Goal: Information Seeking & Learning: Learn about a topic

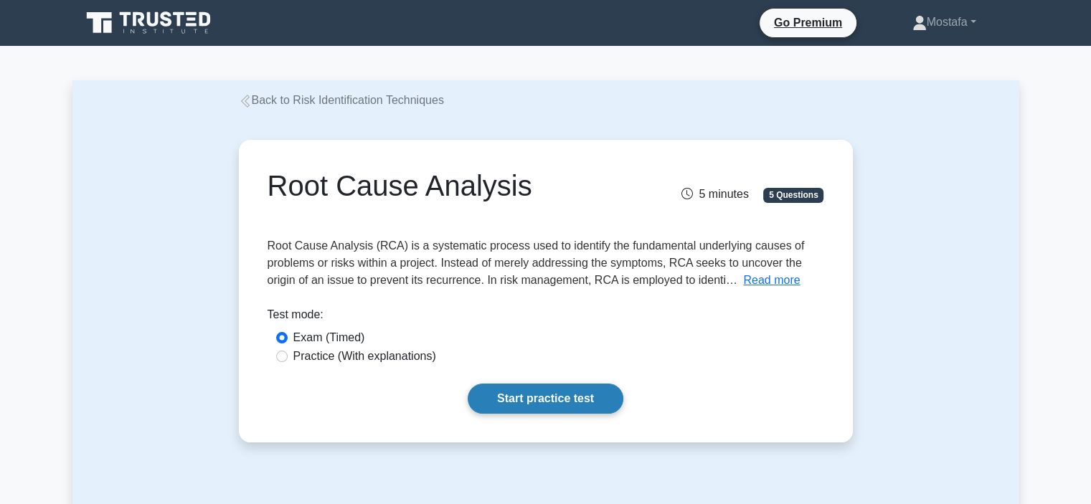
click at [600, 395] on link "Start practice test" at bounding box center [546, 399] width 156 height 30
click at [761, 280] on button "Read more" at bounding box center [771, 280] width 57 height 17
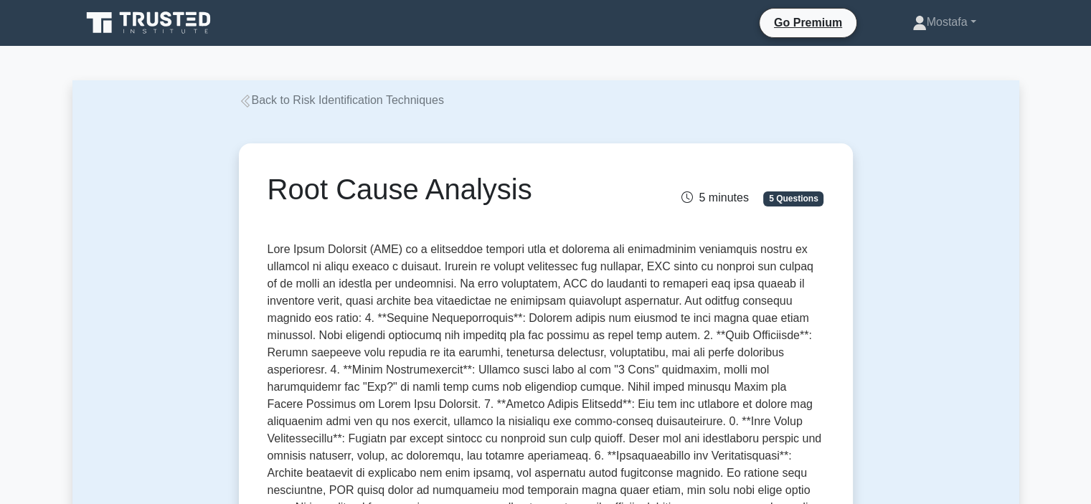
drag, startPoint x: 930, startPoint y: 501, endPoint x: 931, endPoint y: 509, distance: 7.9
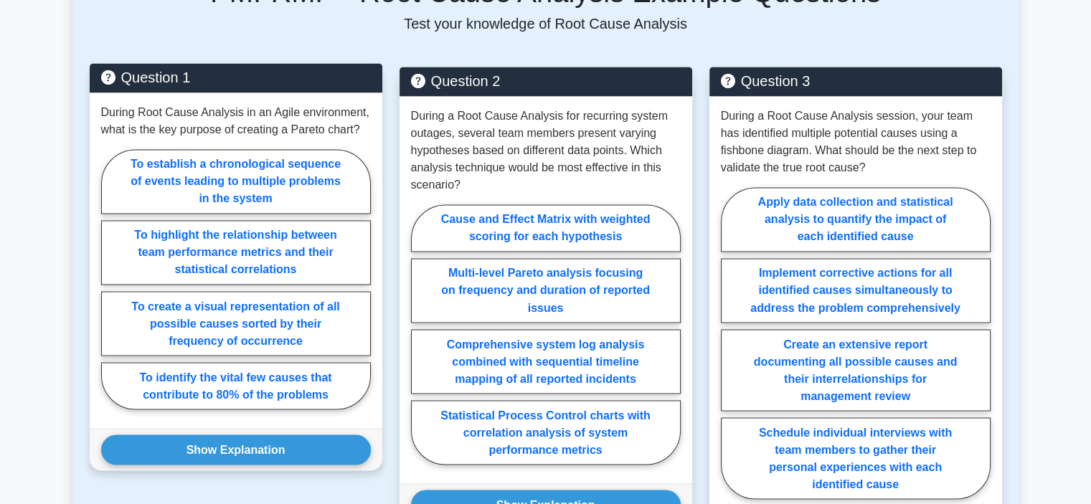
scroll to position [2439, 0]
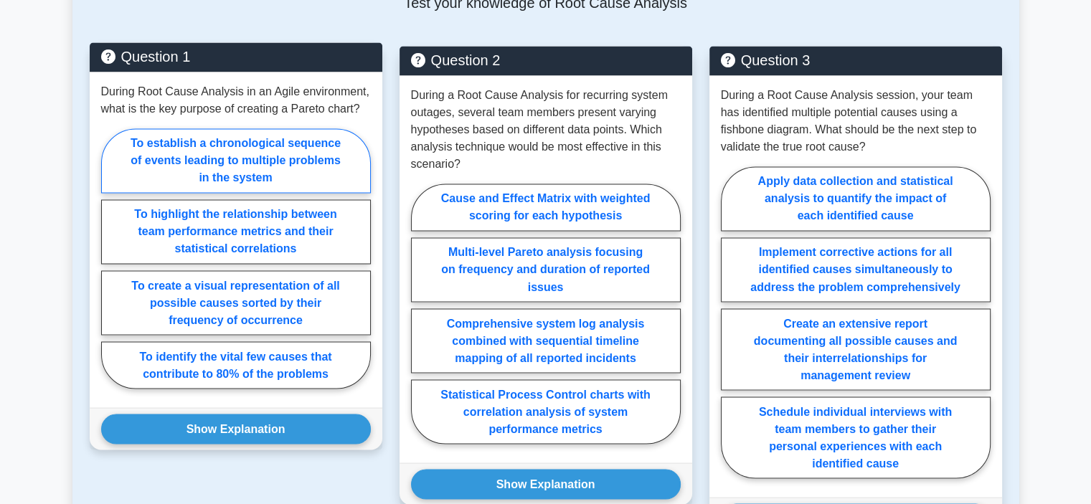
click at [310, 169] on label "To establish a chronological sequence of events leading to multiple problems in…" at bounding box center [236, 160] width 270 height 65
click at [110, 258] on input "To establish a chronological sequence of events leading to multiple problems in…" at bounding box center [105, 262] width 9 height 9
radio input "true"
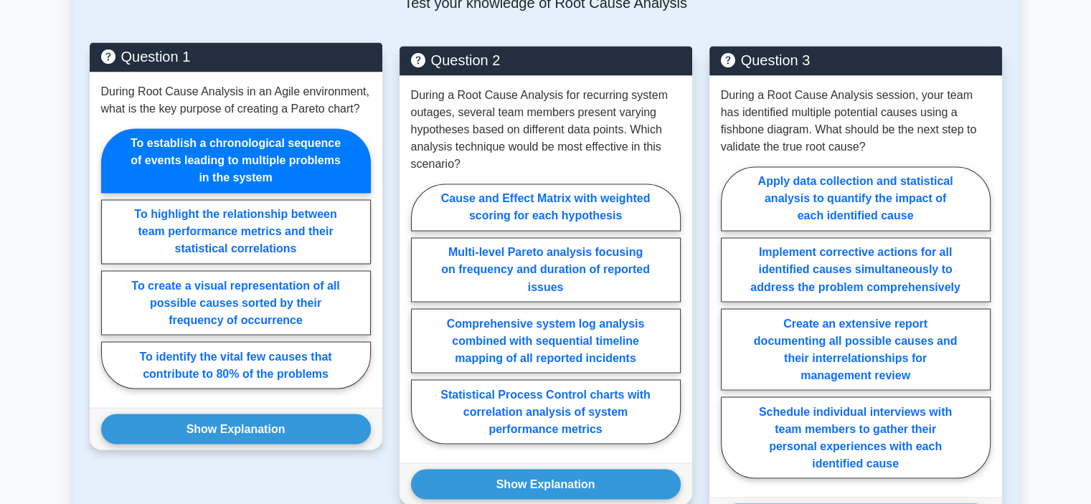
scroll to position [2510, 0]
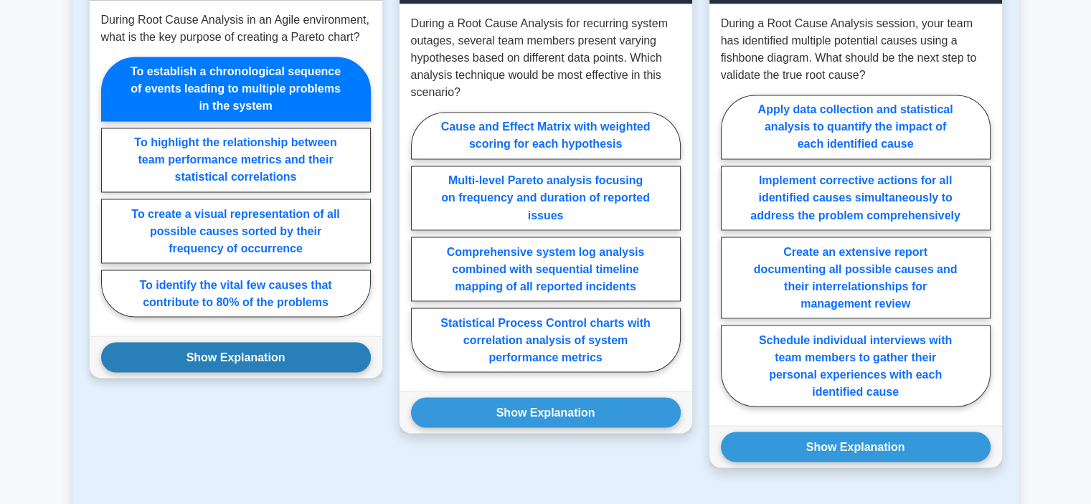
click at [283, 349] on button "Show Explanation" at bounding box center [236, 357] width 270 height 30
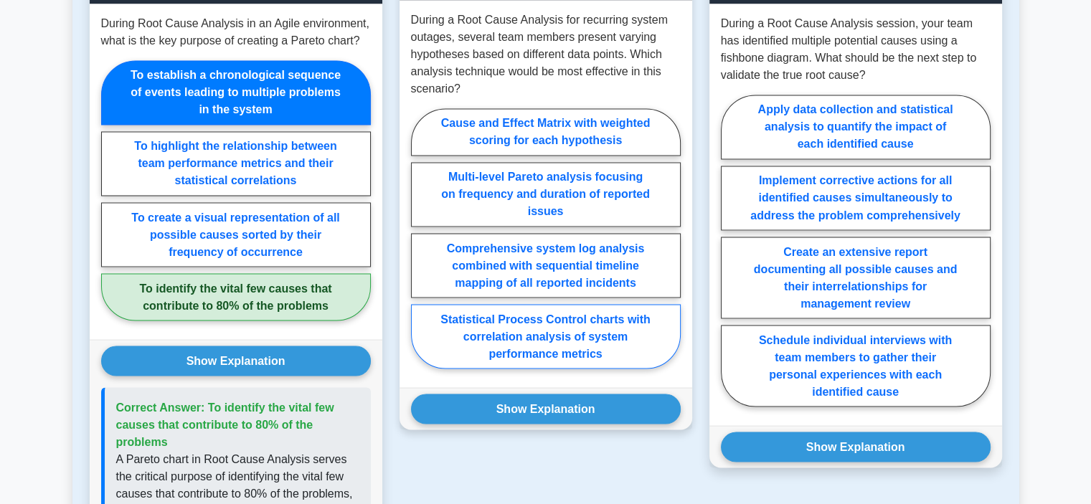
click at [577, 346] on label "Statistical Process Control charts with correlation analysis of system performa…" at bounding box center [546, 336] width 270 height 65
click at [420, 247] on input "Statistical Process Control charts with correlation analysis of system performa…" at bounding box center [415, 242] width 9 height 9
radio input "true"
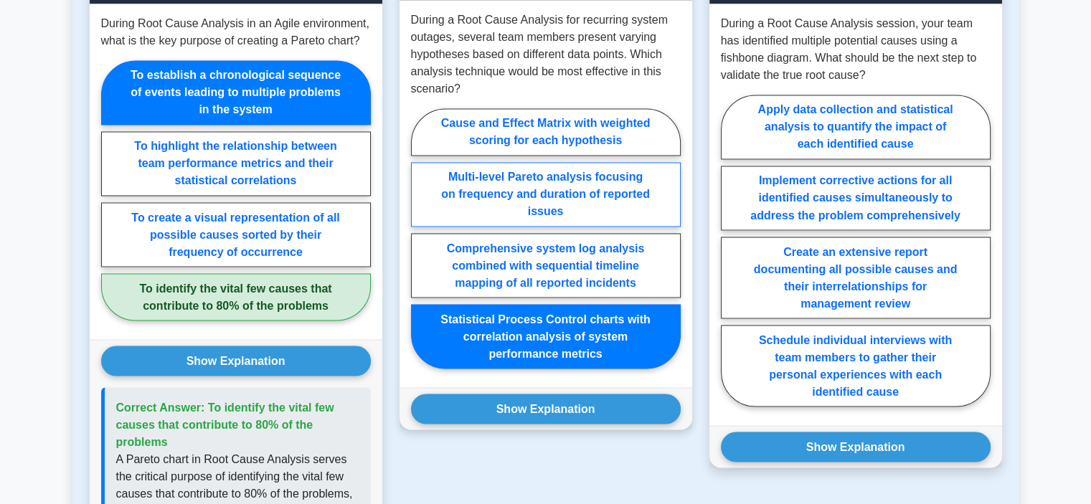
click at [650, 199] on label "Multi-level Pareto analysis focusing on frequency and duration of reported issu…" at bounding box center [546, 194] width 270 height 65
click at [420, 238] on input "Multi-level Pareto analysis focusing on frequency and duration of reported issu…" at bounding box center [415, 242] width 9 height 9
radio input "true"
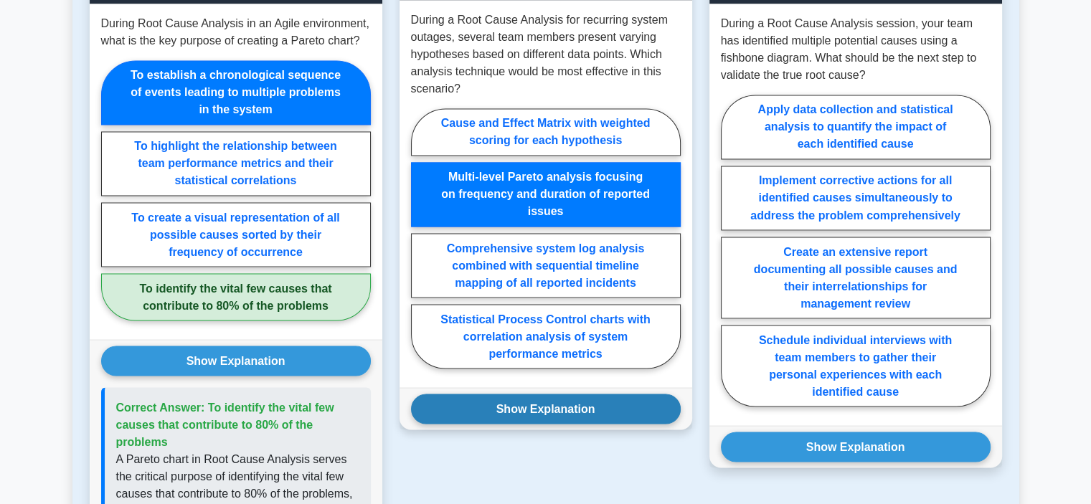
click at [594, 406] on button "Show Explanation" at bounding box center [546, 409] width 270 height 30
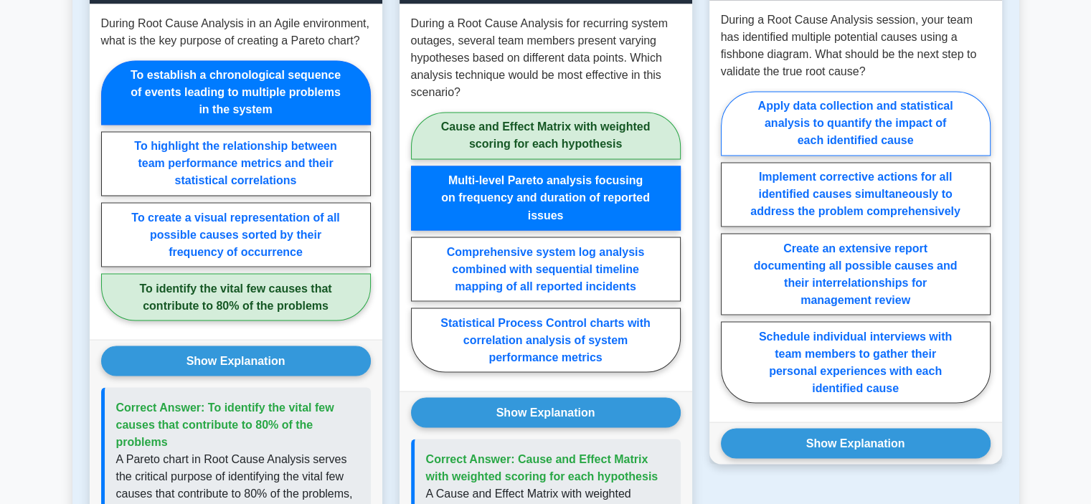
click at [937, 137] on label "Apply data collection and statistical analysis to quantify the impact of each i…" at bounding box center [856, 123] width 270 height 65
click at [730, 247] on input "Apply data collection and statistical analysis to quantify the impact of each i…" at bounding box center [725, 251] width 9 height 9
radio input "true"
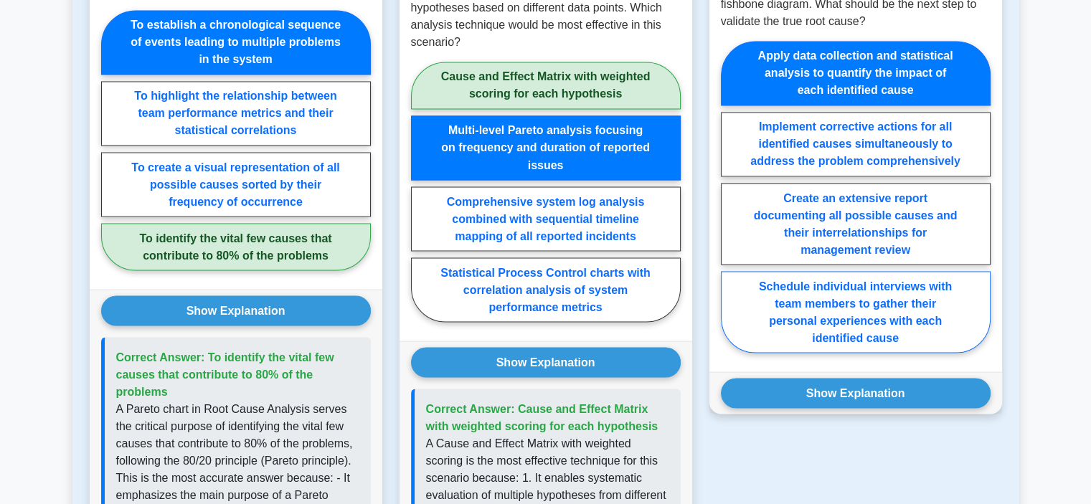
scroll to position [2582, 0]
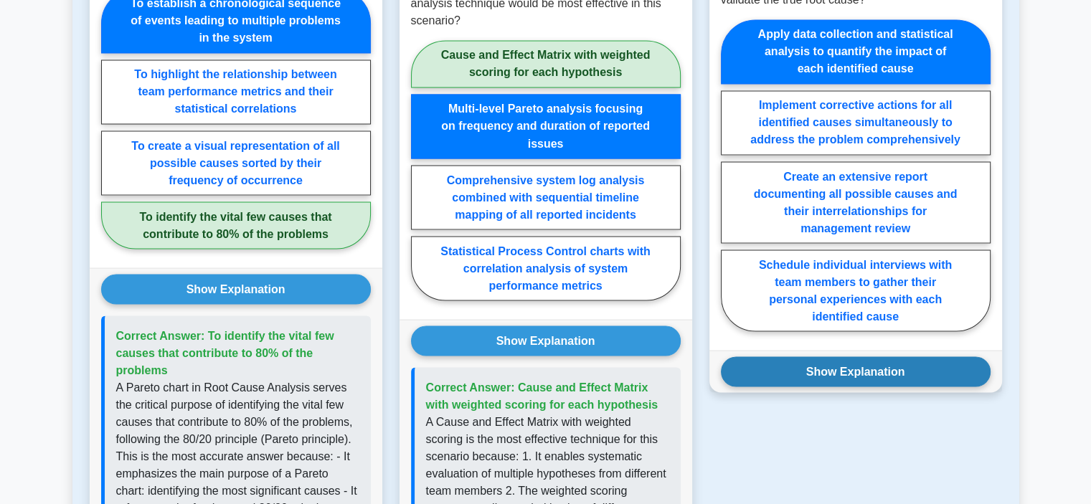
click at [907, 367] on button "Show Explanation" at bounding box center [856, 371] width 270 height 30
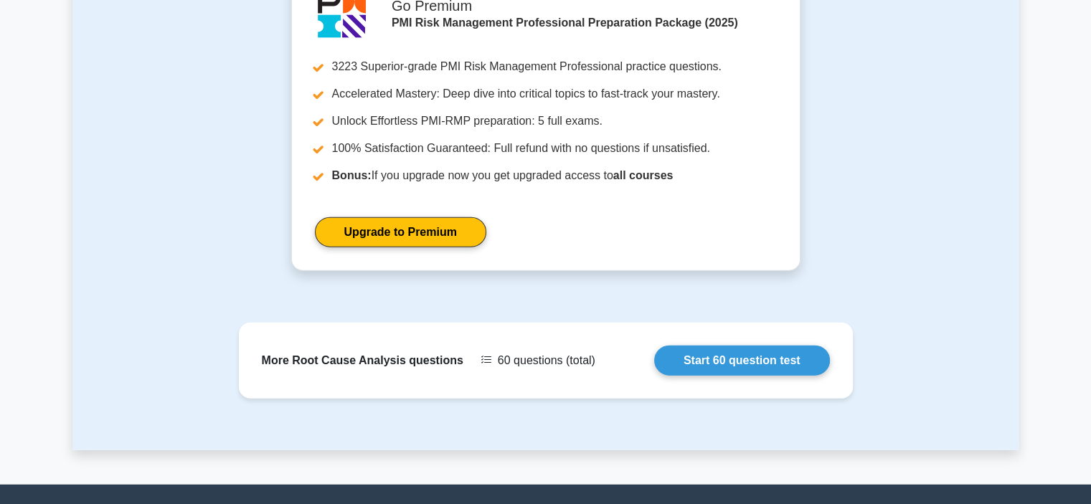
scroll to position [3658, 0]
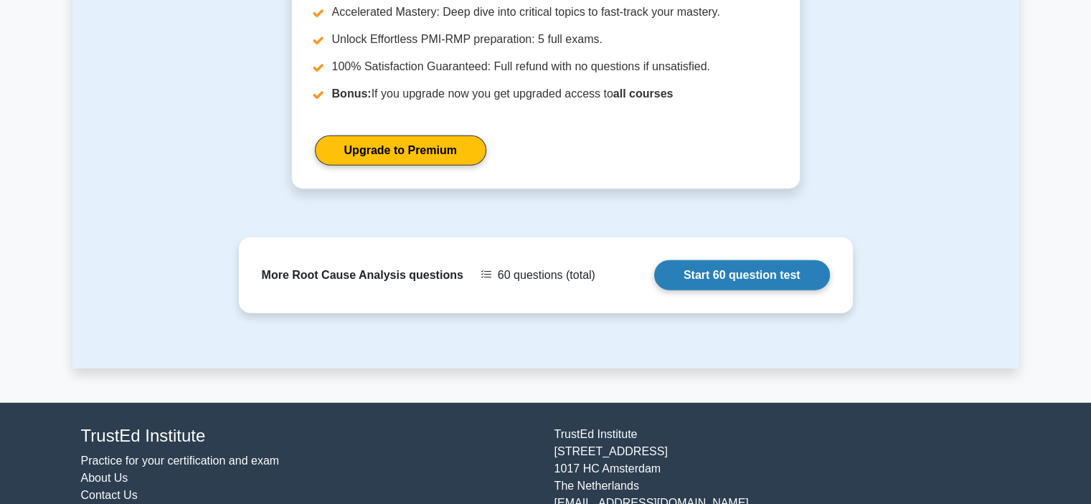
click at [755, 260] on link "Start 60 question test" at bounding box center [742, 275] width 176 height 30
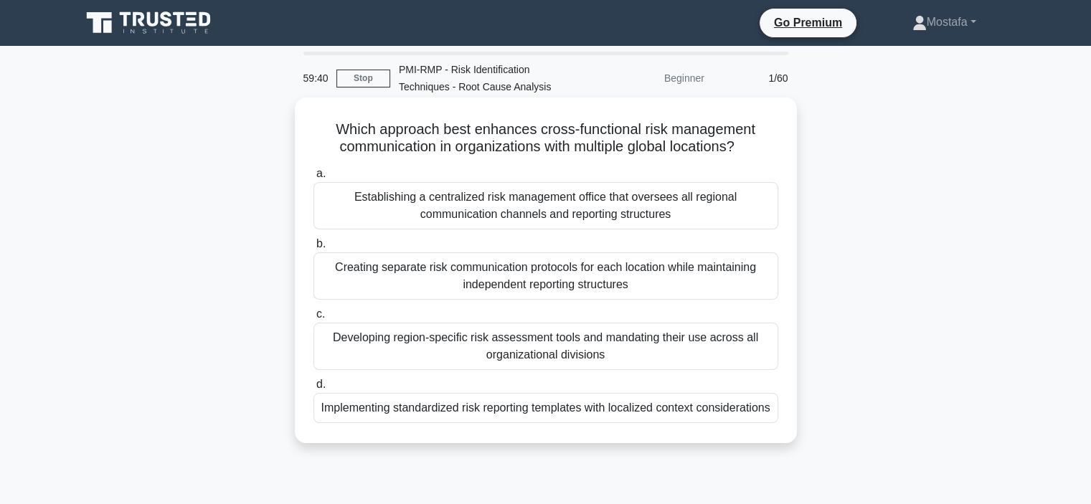
click at [765, 423] on div "Implementing standardized risk reporting templates with localized context consi…" at bounding box center [545, 408] width 465 height 30
click at [313, 389] on input "d. Implementing standardized risk reporting templates with localized context co…" at bounding box center [313, 384] width 0 height 9
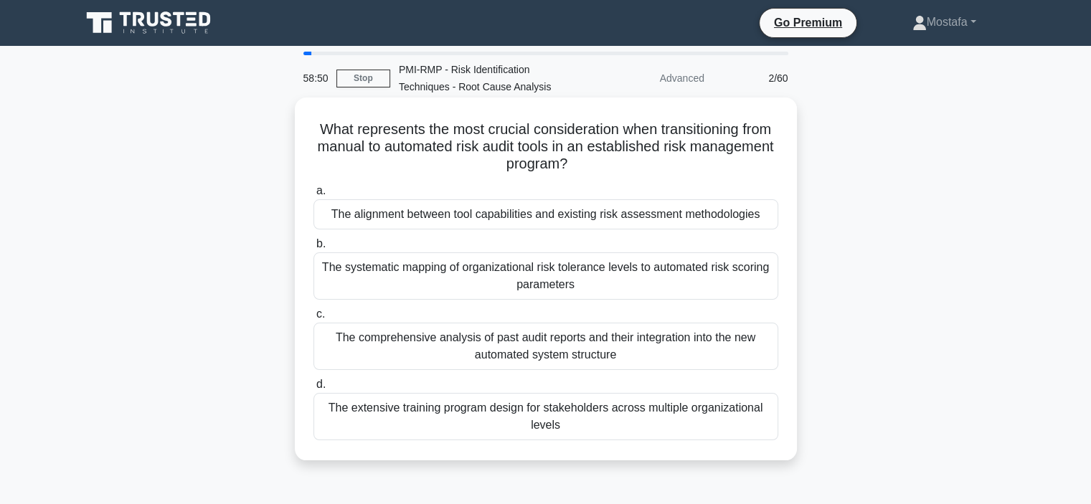
click at [752, 287] on div "The systematic mapping of organizational risk tolerance levels to automated ris…" at bounding box center [545, 275] width 465 height 47
click at [313, 249] on input "b. The systematic mapping of organizational risk tolerance levels to automated …" at bounding box center [313, 244] width 0 height 9
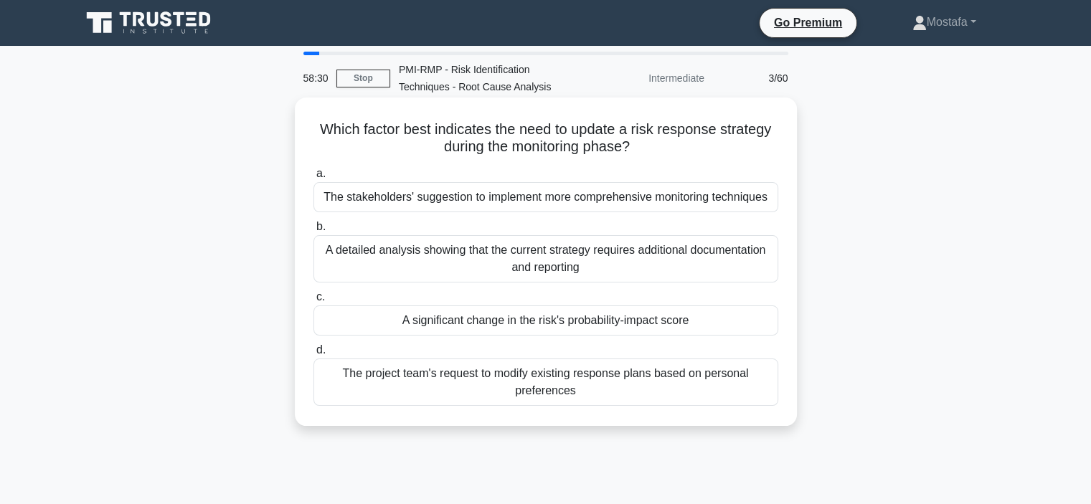
click at [765, 323] on div "A significant change in the risk's probability-impact score" at bounding box center [545, 321] width 465 height 30
click at [313, 302] on input "c. A significant change in the risk's probability-impact score" at bounding box center [313, 297] width 0 height 9
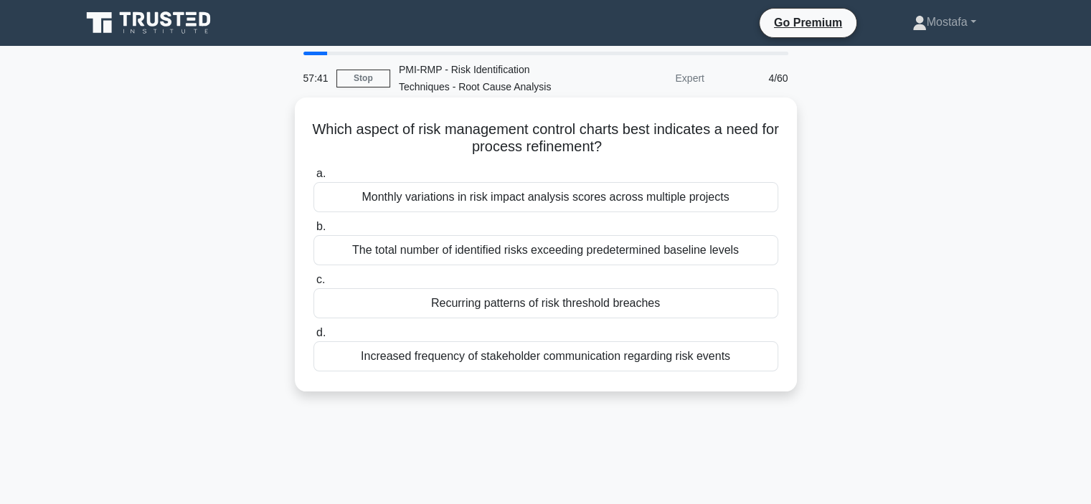
click at [752, 301] on div "Recurring patterns of risk threshold breaches" at bounding box center [545, 303] width 465 height 30
click at [313, 285] on input "c. Recurring patterns of risk threshold breaches" at bounding box center [313, 279] width 0 height 9
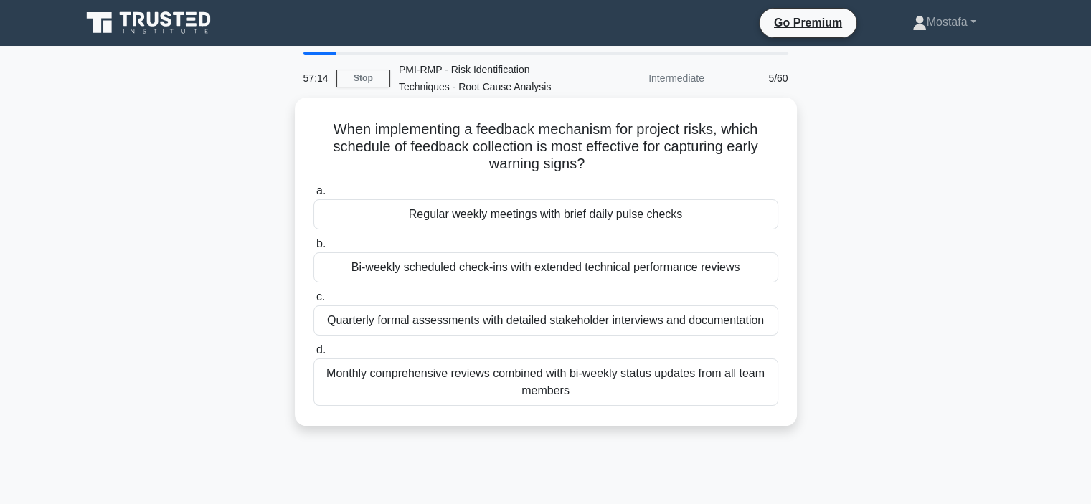
click at [762, 218] on div "Regular weekly meetings with brief daily pulse checks" at bounding box center [545, 214] width 465 height 30
click at [313, 196] on input "a. Regular weekly meetings with brief daily pulse checks" at bounding box center [313, 190] width 0 height 9
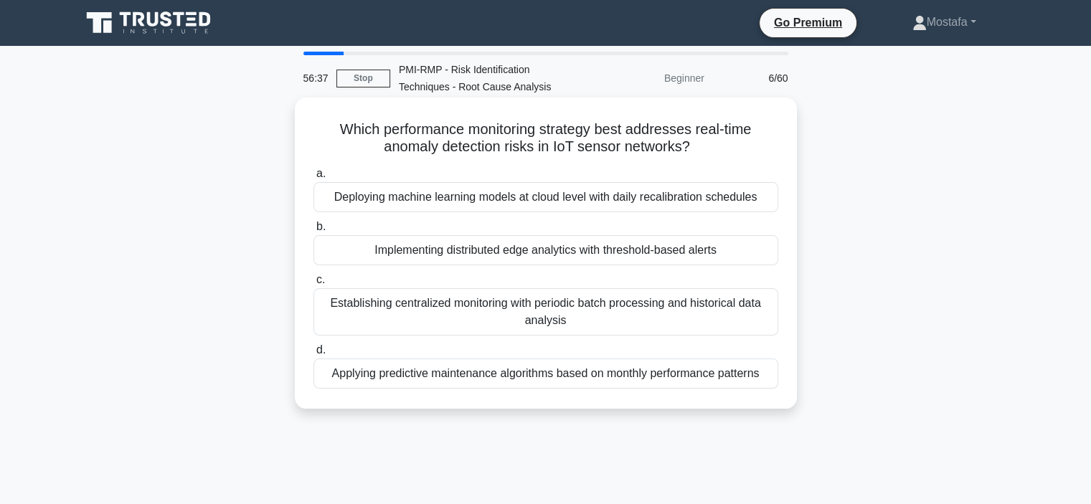
click at [761, 255] on div "Implementing distributed edge analytics with threshold-based alerts" at bounding box center [545, 250] width 465 height 30
click at [313, 232] on input "b. Implementing distributed edge analytics with threshold-based alerts" at bounding box center [313, 226] width 0 height 9
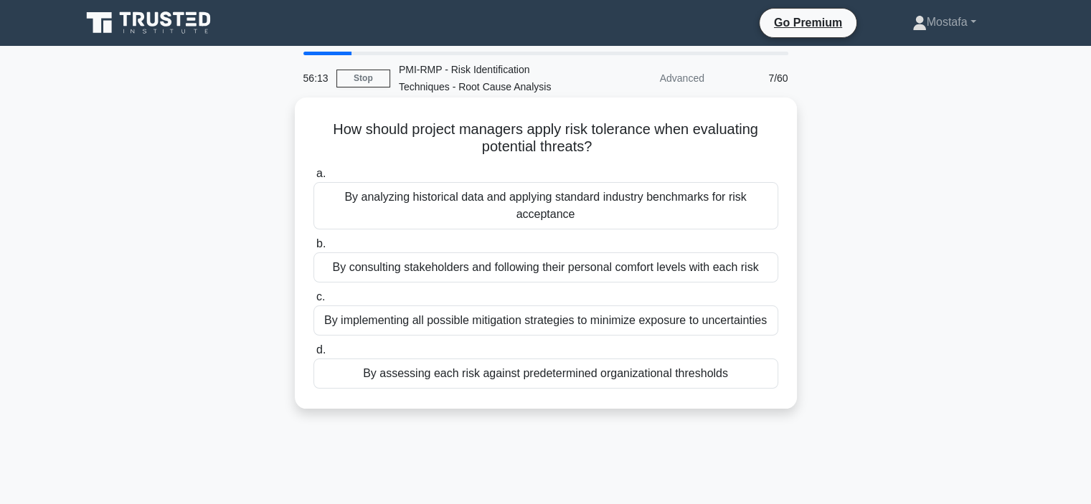
click at [762, 380] on div "By assessing each risk against predetermined organizational thresholds" at bounding box center [545, 374] width 465 height 30
click at [313, 355] on input "d. By assessing each risk against predetermined organizational thresholds" at bounding box center [313, 350] width 0 height 9
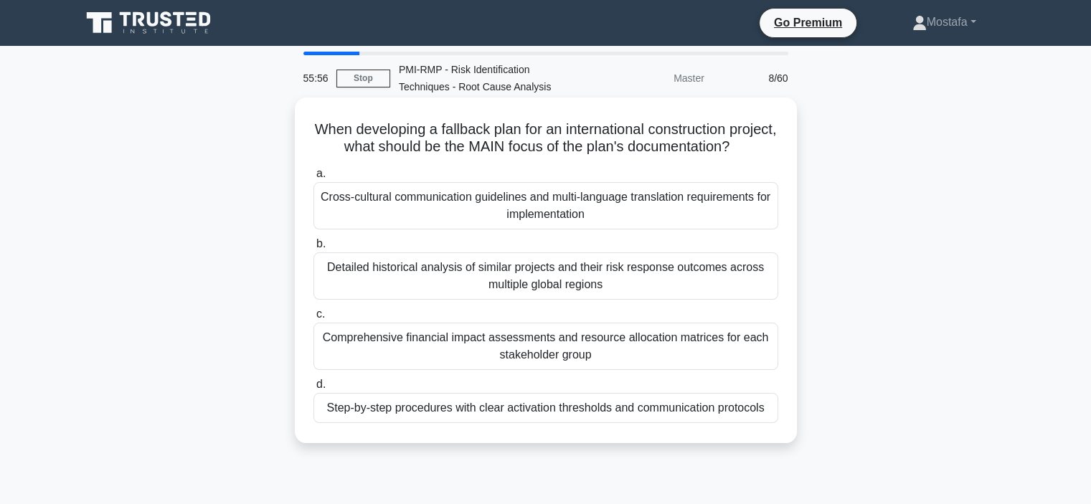
click at [760, 423] on div "Step-by-step procedures with clear activation thresholds and communication prot…" at bounding box center [545, 408] width 465 height 30
click at [313, 389] on input "d. Step-by-step procedures with clear activation thresholds and communication p…" at bounding box center [313, 384] width 0 height 9
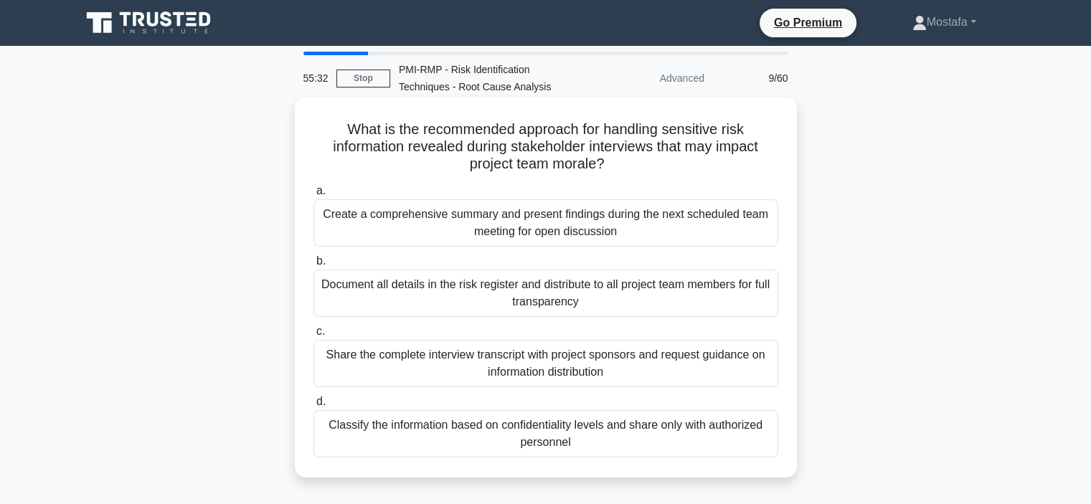
click at [766, 444] on div "Classify the information based on confidentiality levels and share only with au…" at bounding box center [545, 433] width 465 height 47
click at [313, 407] on input "d. Classify the information based on confidentiality levels and share only with…" at bounding box center [313, 401] width 0 height 9
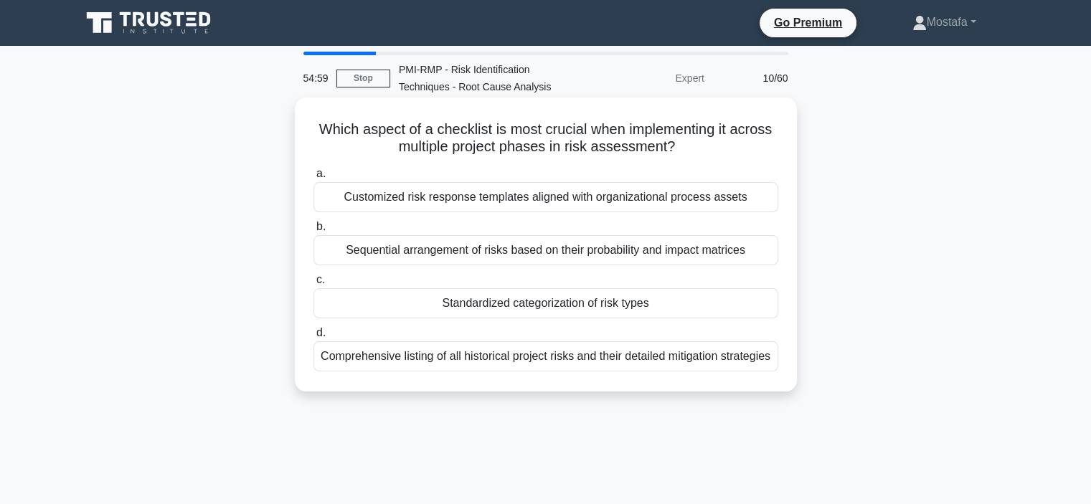
click at [760, 310] on div "Standardized categorization of risk types" at bounding box center [545, 303] width 465 height 30
click at [313, 285] on input "c. Standardized categorization of risk types" at bounding box center [313, 279] width 0 height 9
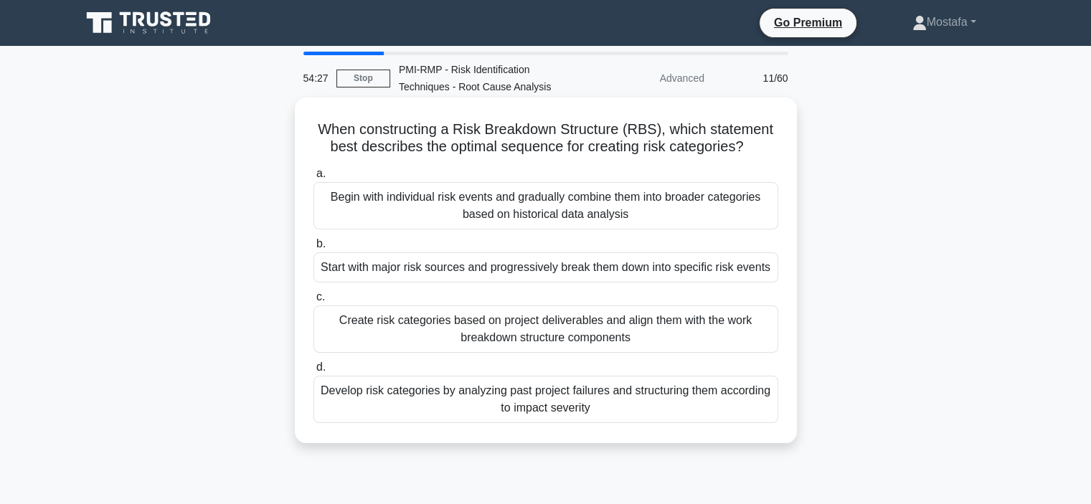
click at [747, 335] on div "Create risk categories based on project deliverables and align them with the wo…" at bounding box center [545, 329] width 465 height 47
click at [313, 302] on input "c. Create risk categories based on project deliverables and align them with the…" at bounding box center [313, 297] width 0 height 9
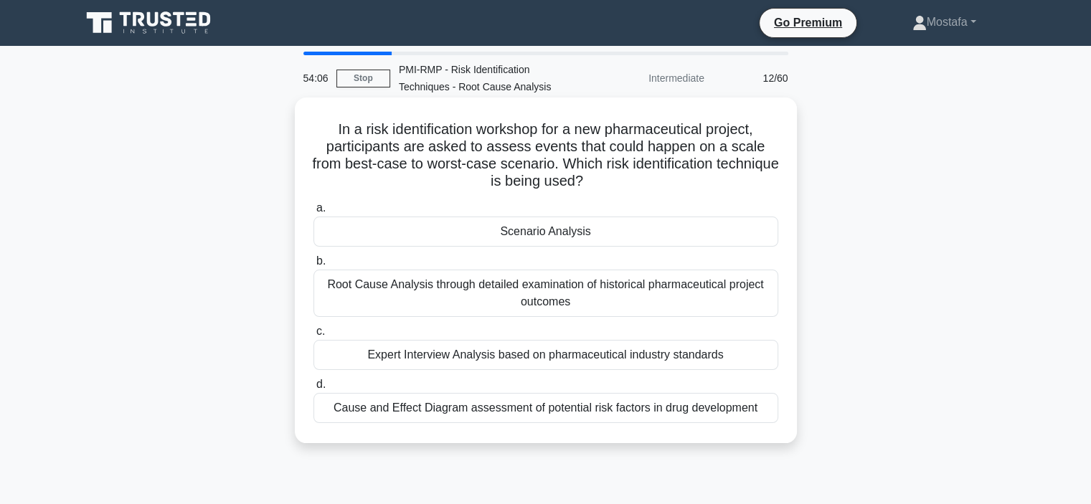
click at [729, 236] on div "Scenario Analysis" at bounding box center [545, 232] width 465 height 30
click at [313, 213] on input "a. Scenario Analysis" at bounding box center [313, 208] width 0 height 9
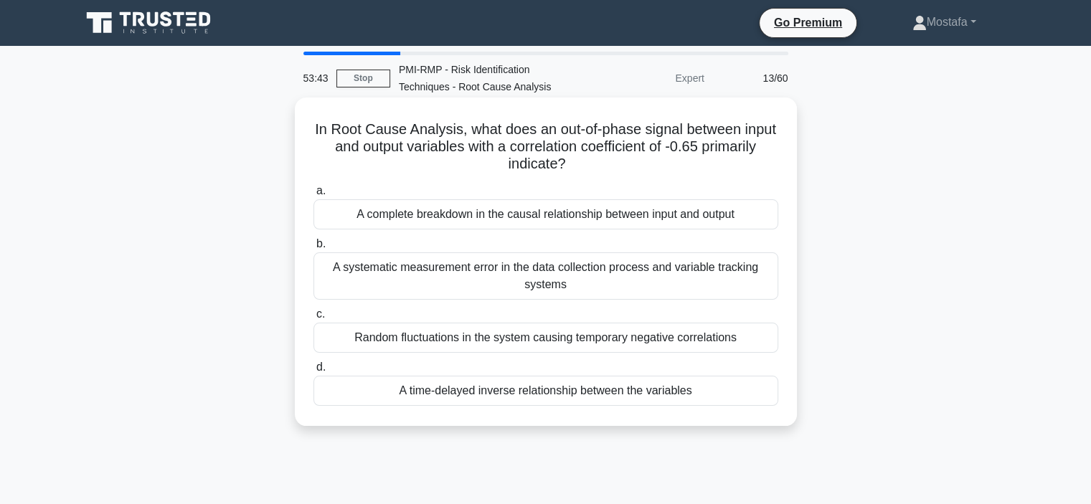
click at [742, 393] on div "A time-delayed inverse relationship between the variables" at bounding box center [545, 391] width 465 height 30
click at [313, 372] on input "d. A time-delayed inverse relationship between the variables" at bounding box center [313, 367] width 0 height 9
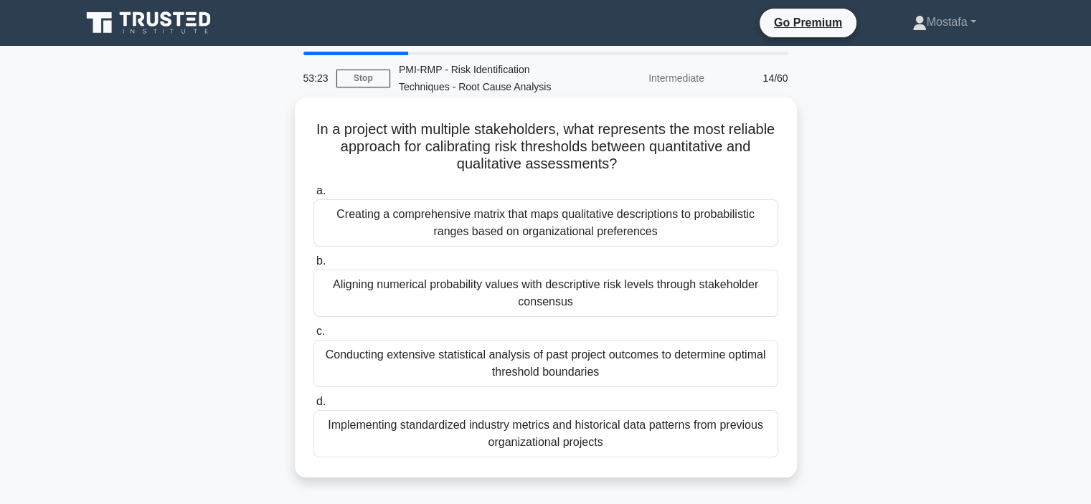
click at [755, 295] on div "Aligning numerical probability values with descriptive risk levels through stak…" at bounding box center [545, 293] width 465 height 47
click at [313, 266] on input "b. Aligning numerical probability values with descriptive risk levels through s…" at bounding box center [313, 261] width 0 height 9
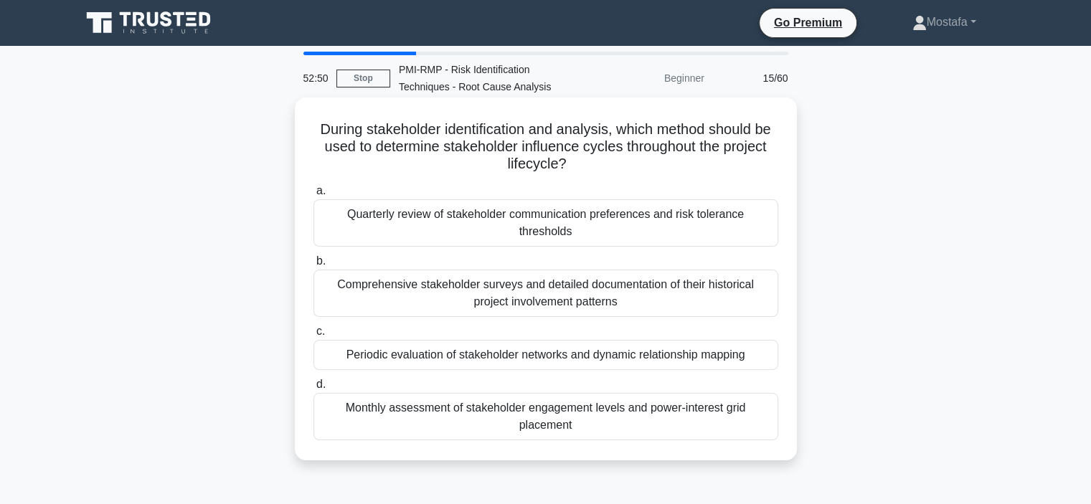
click at [762, 341] on div "Periodic evaluation of stakeholder networks and dynamic relationship mapping" at bounding box center [545, 355] width 465 height 30
click at [313, 336] on input "c. Periodic evaluation of stakeholder networks and dynamic relationship mapping" at bounding box center [313, 331] width 0 height 9
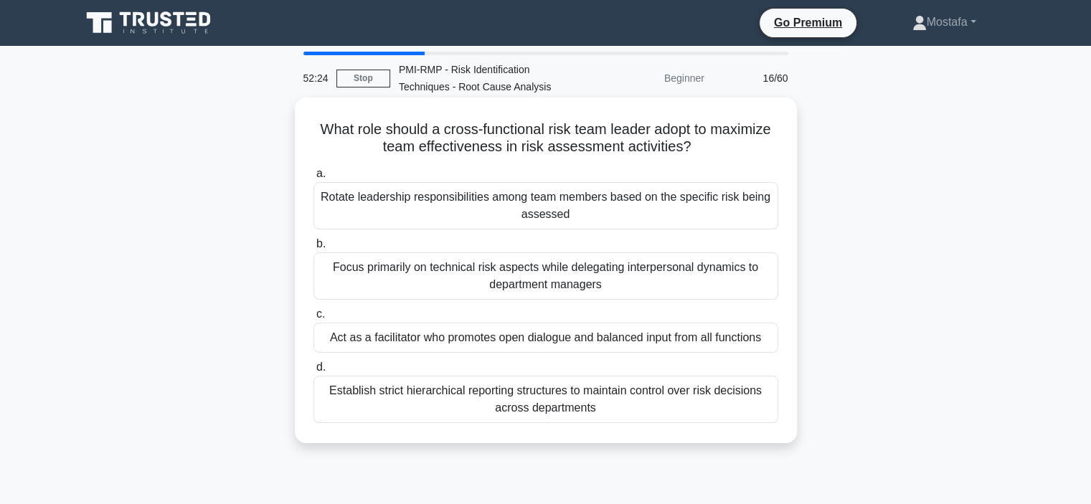
click at [769, 341] on div "Act as a facilitator who promotes open dialogue and balanced input from all fun…" at bounding box center [545, 338] width 465 height 30
click at [313, 319] on input "c. Act as a facilitator who promotes open dialogue and balanced input from all …" at bounding box center [313, 314] width 0 height 9
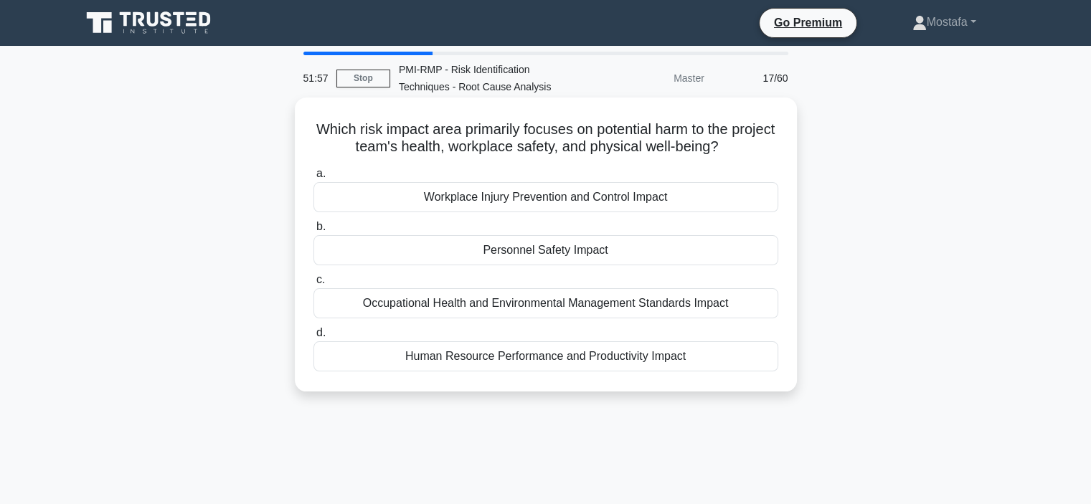
click at [742, 197] on div "Workplace Injury Prevention and Control Impact" at bounding box center [545, 197] width 465 height 30
click at [313, 179] on input "a. Workplace Injury Prevention and Control Impact" at bounding box center [313, 173] width 0 height 9
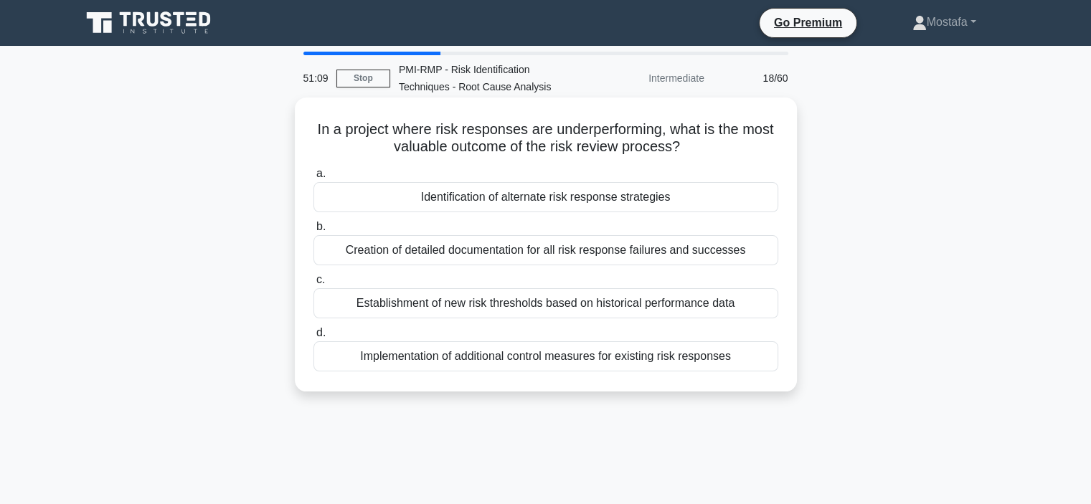
click at [767, 198] on div "Identification of alternate risk response strategies" at bounding box center [545, 197] width 465 height 30
click at [313, 179] on input "a. Identification of alternate risk response strategies" at bounding box center [313, 173] width 0 height 9
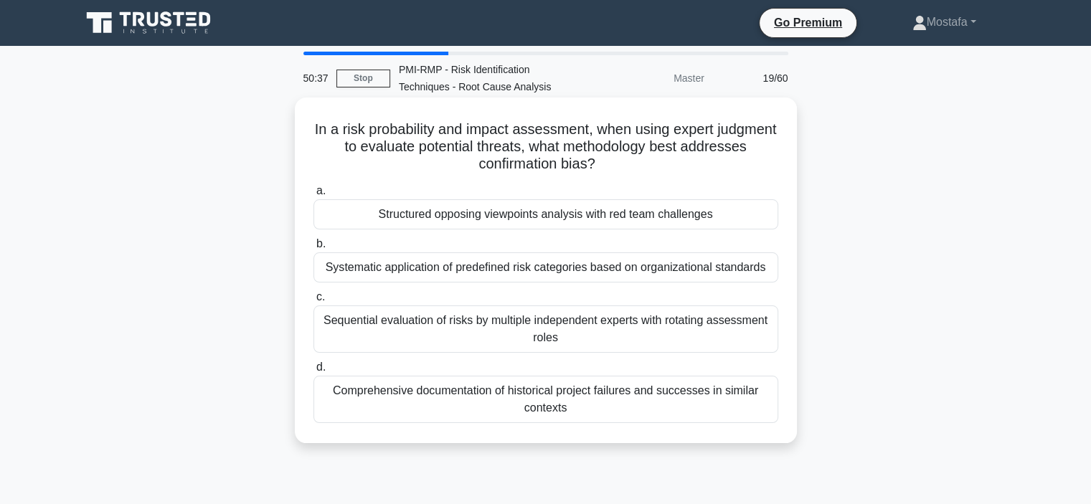
click at [760, 410] on div "Comprehensive documentation of historical project failures and successes in sim…" at bounding box center [545, 399] width 465 height 47
click at [313, 372] on input "d. Comprehensive documentation of historical project failures and successes in …" at bounding box center [313, 367] width 0 height 9
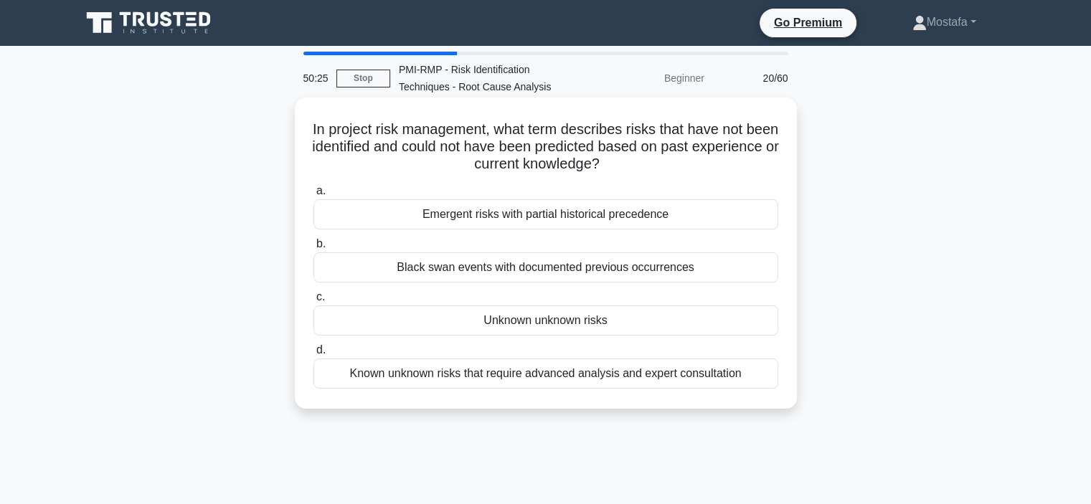
click at [737, 323] on div "Unknown unknown risks" at bounding box center [545, 321] width 465 height 30
click at [313, 302] on input "c. Unknown unknown risks" at bounding box center [313, 297] width 0 height 9
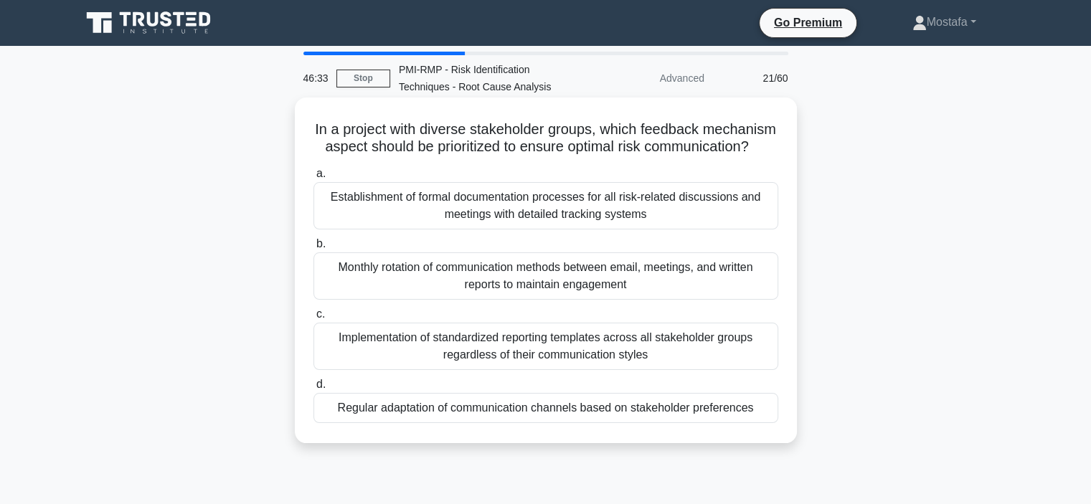
click at [734, 370] on div "Implementation of standardized reporting templates across all stakeholder group…" at bounding box center [545, 346] width 465 height 47
click at [313, 319] on input "c. Implementation of standardized reporting templates across all stakeholder gr…" at bounding box center [313, 314] width 0 height 9
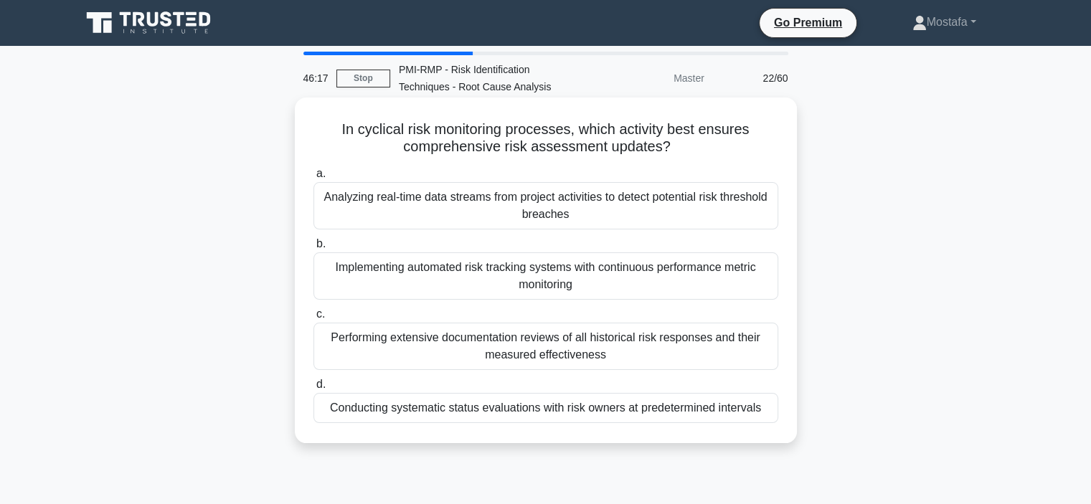
click at [770, 412] on div "Conducting systematic status evaluations with risk owners at predetermined inte…" at bounding box center [545, 408] width 465 height 30
click at [313, 389] on input "d. Conducting systematic status evaluations with risk owners at predetermined i…" at bounding box center [313, 384] width 0 height 9
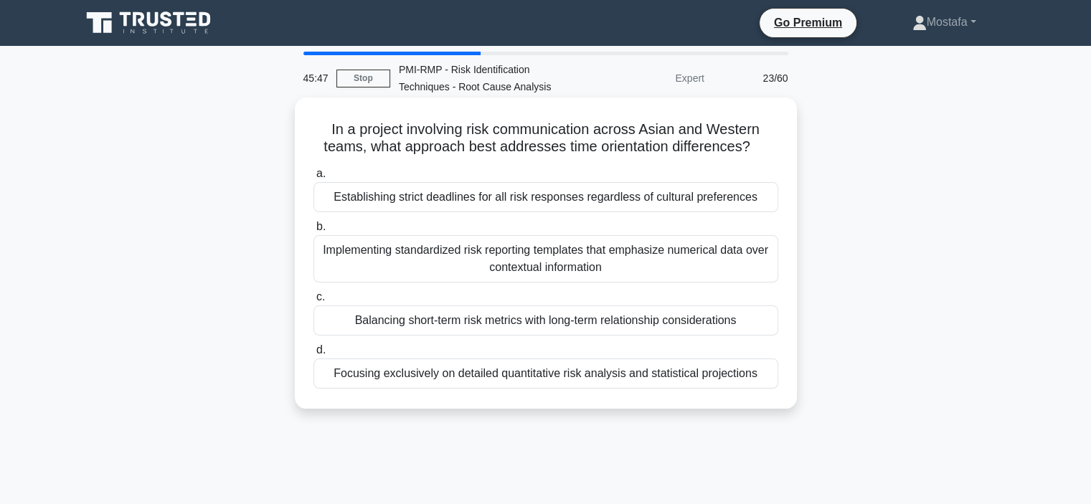
click at [719, 268] on div "Implementing standardized risk reporting templates that emphasize numerical dat…" at bounding box center [545, 258] width 465 height 47
click at [313, 232] on input "b. Implementing standardized risk reporting templates that emphasize numerical …" at bounding box center [313, 226] width 0 height 9
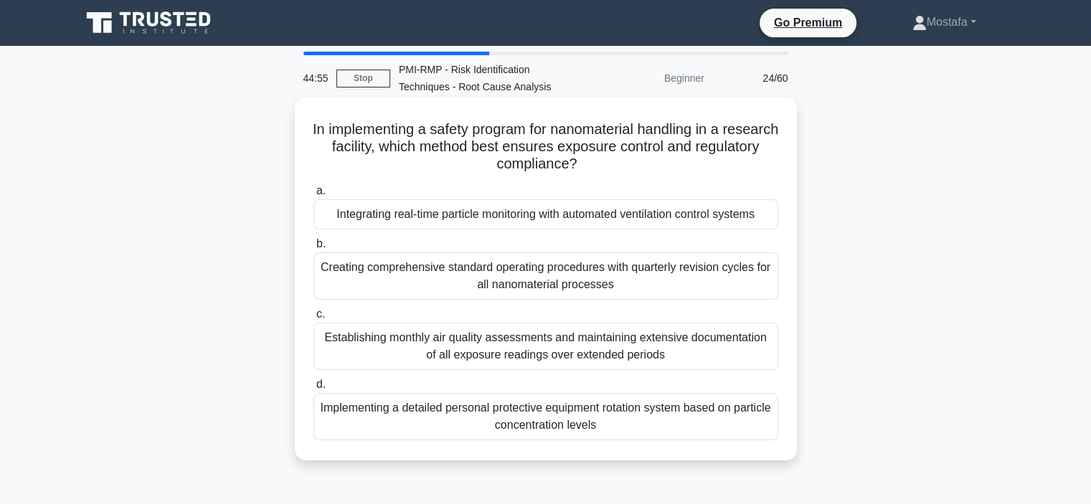
click at [763, 214] on div "Integrating real-time particle monitoring with automated ventilation control sy…" at bounding box center [545, 214] width 465 height 30
click at [313, 196] on input "a. Integrating real-time particle monitoring with automated ventilation control…" at bounding box center [313, 190] width 0 height 9
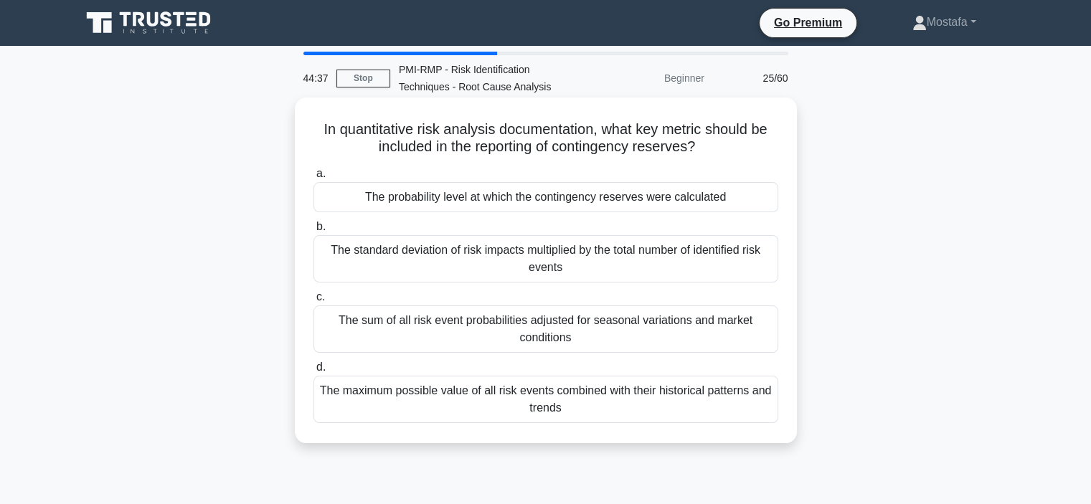
click at [765, 202] on div "The probability level at which the contingency reserves were calculated" at bounding box center [545, 197] width 465 height 30
click at [313, 179] on input "a. The probability level at which the contingency reserves were calculated" at bounding box center [313, 173] width 0 height 9
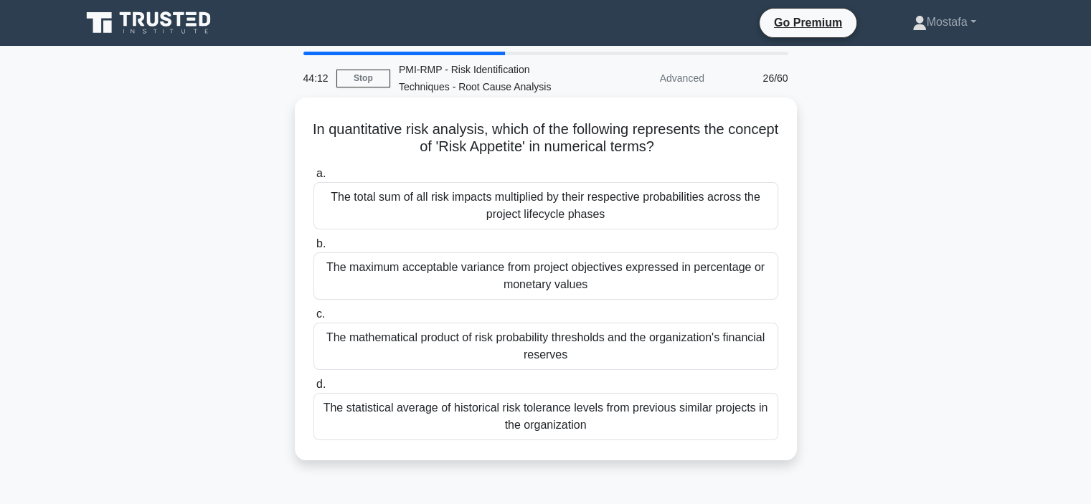
click at [769, 283] on div "The maximum acceptable variance from project objectives expressed in percentage…" at bounding box center [545, 275] width 465 height 47
click at [313, 249] on input "b. The maximum acceptable variance from project objectives expressed in percent…" at bounding box center [313, 244] width 0 height 9
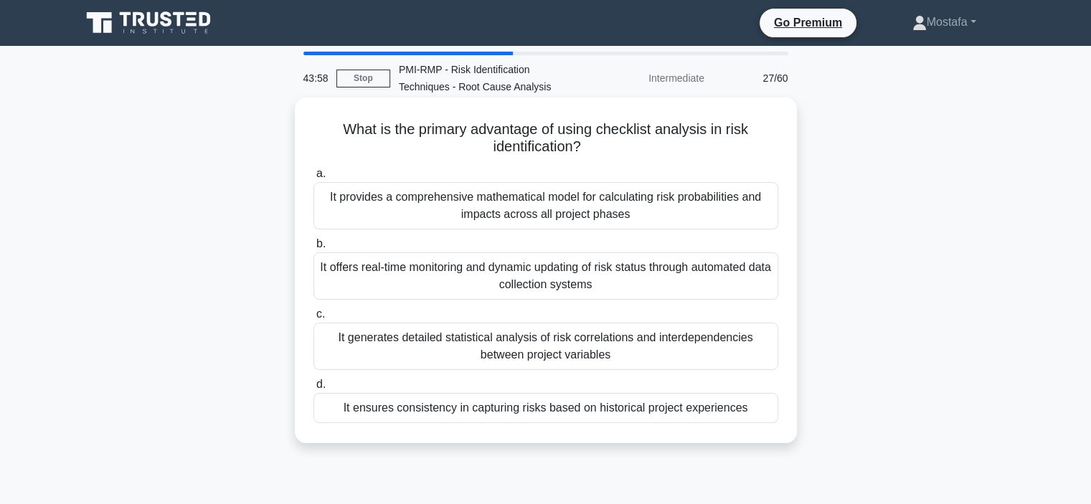
click at [770, 410] on div "It ensures consistency in capturing risks based on historical project experienc…" at bounding box center [545, 408] width 465 height 30
click at [313, 389] on input "d. It ensures consistency in capturing risks based on historical project experi…" at bounding box center [313, 384] width 0 height 9
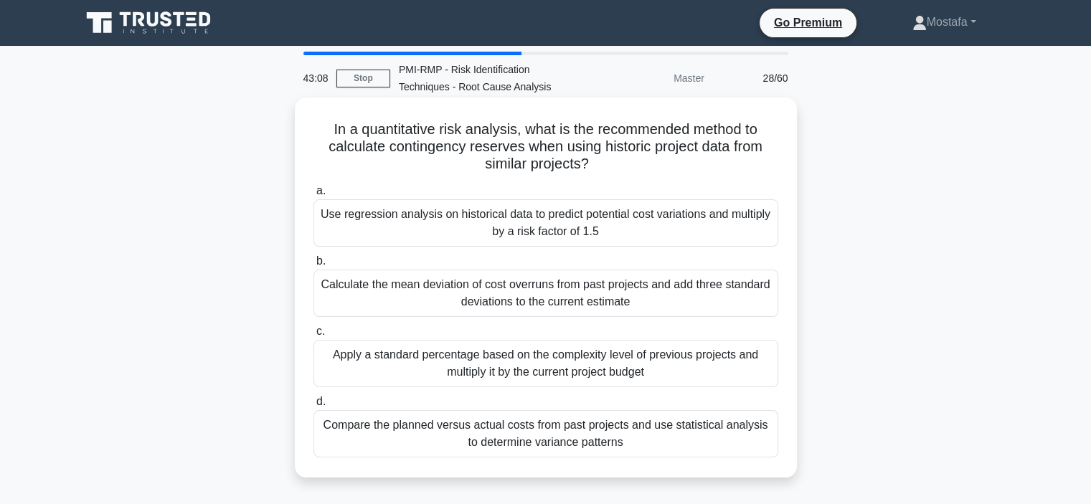
click at [732, 444] on div "Compare the planned versus actual costs from past projects and use statistical …" at bounding box center [545, 433] width 465 height 47
click at [313, 407] on input "d. Compare the planned versus actual costs from past projects and use statistic…" at bounding box center [313, 401] width 0 height 9
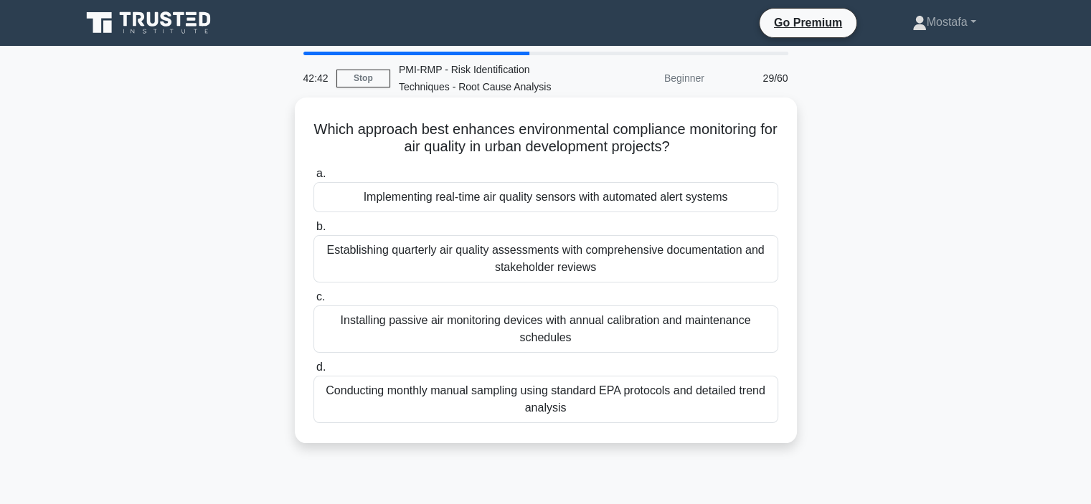
click at [753, 200] on div "Implementing real-time air quality sensors with automated alert systems" at bounding box center [545, 197] width 465 height 30
click at [313, 179] on input "a. Implementing real-time air quality sensors with automated alert systems" at bounding box center [313, 173] width 0 height 9
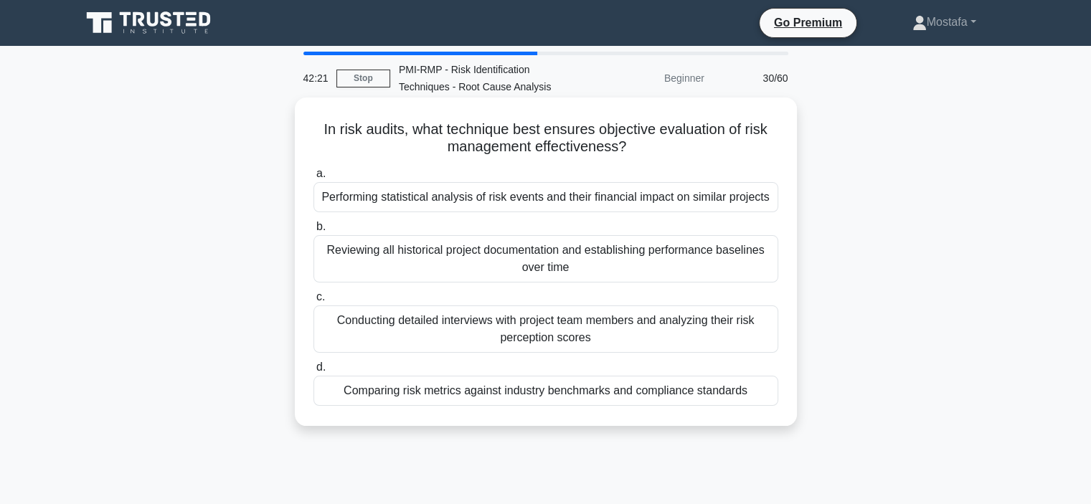
click at [766, 397] on div "Comparing risk metrics against industry benchmarks and compliance standards" at bounding box center [545, 391] width 465 height 30
click at [313, 372] on input "d. Comparing risk metrics against industry benchmarks and compliance standards" at bounding box center [313, 367] width 0 height 9
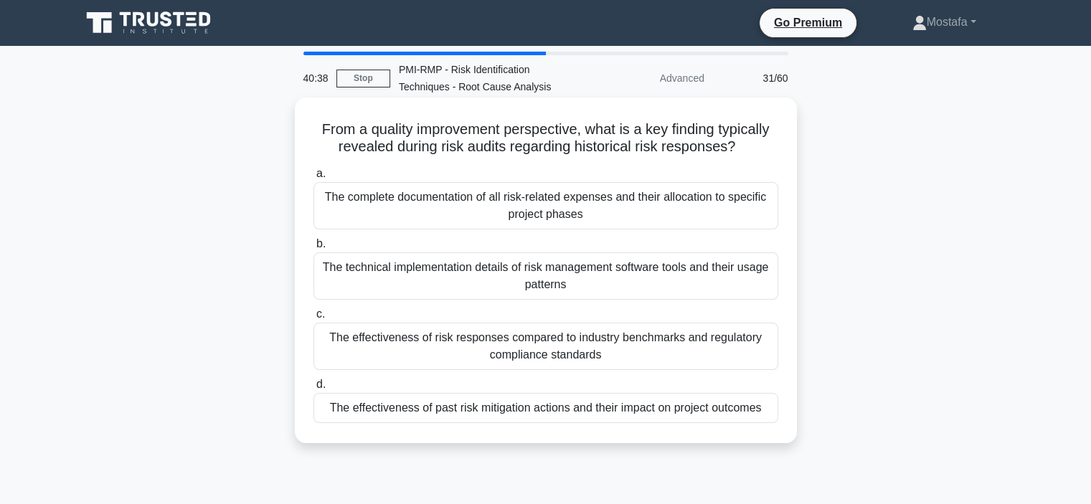
click at [762, 412] on div "The effectiveness of past risk mitigation actions and their impact on project o…" at bounding box center [545, 408] width 465 height 30
click at [313, 389] on input "d. The effectiveness of past risk mitigation actions and their impact on projec…" at bounding box center [313, 384] width 0 height 9
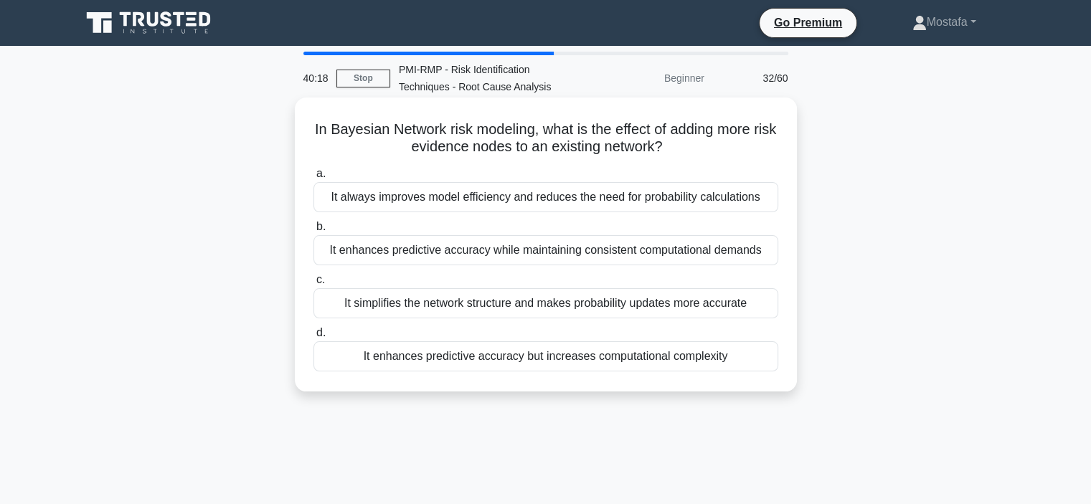
click at [769, 257] on div "It enhances predictive accuracy while maintaining consistent computational dema…" at bounding box center [545, 250] width 465 height 30
click at [313, 232] on input "b. It enhances predictive accuracy while maintaining consistent computational d…" at bounding box center [313, 226] width 0 height 9
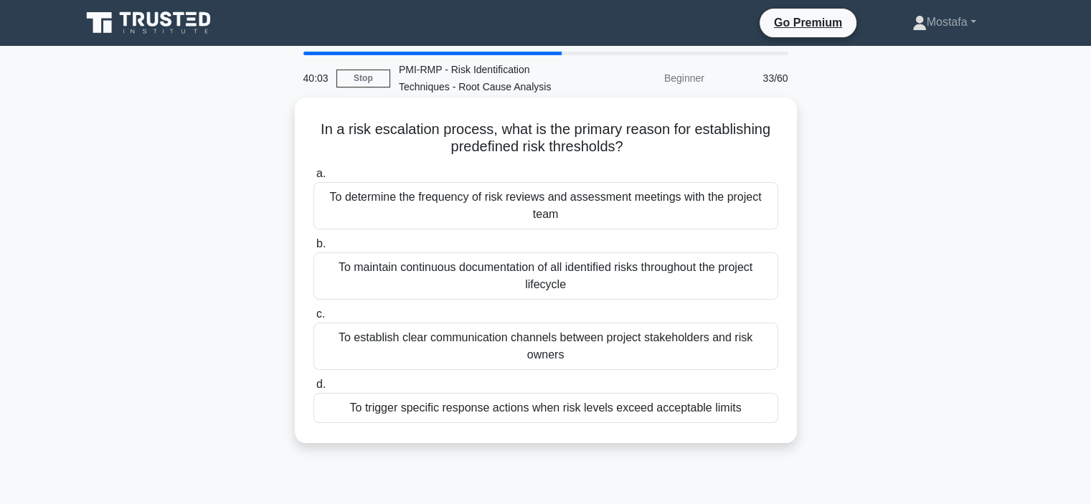
click at [754, 393] on div "To trigger specific response actions when risk levels exceed acceptable limits" at bounding box center [545, 408] width 465 height 30
click at [313, 389] on input "d. To trigger specific response actions when risk levels exceed acceptable limi…" at bounding box center [313, 384] width 0 height 9
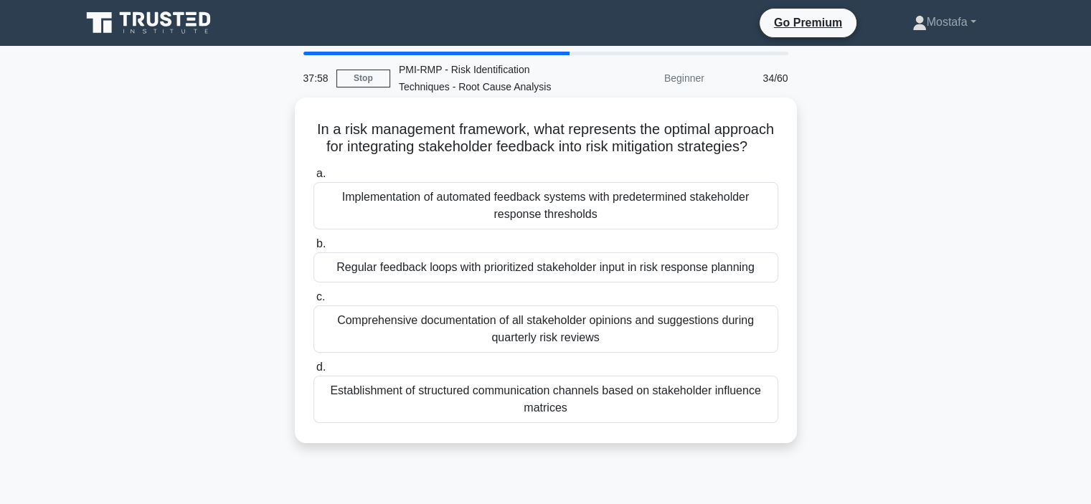
click at [768, 283] on div "Regular feedback loops with prioritized stakeholder input in risk response plan…" at bounding box center [545, 267] width 465 height 30
click at [313, 249] on input "b. Regular feedback loops with prioritized stakeholder input in risk response p…" at bounding box center [313, 244] width 0 height 9
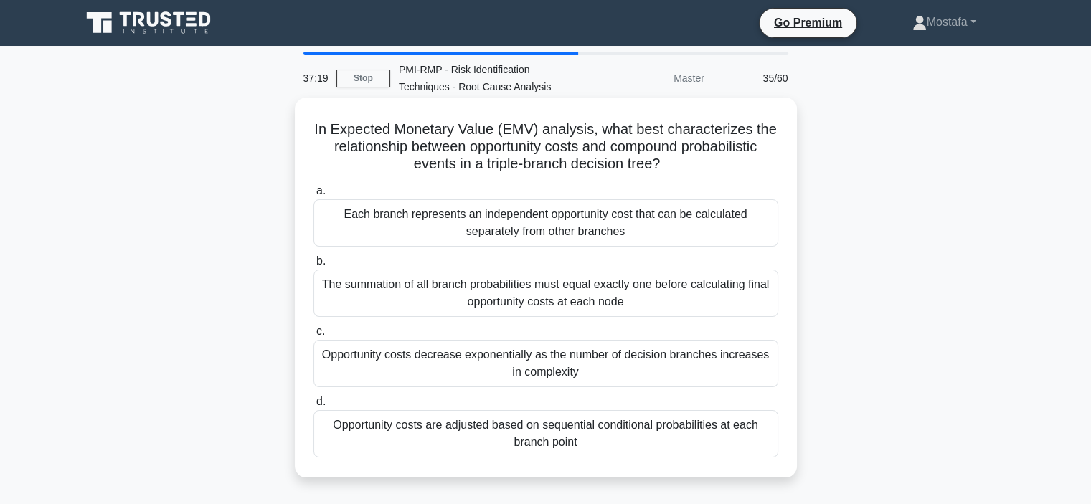
click at [725, 443] on div "Opportunity costs are adjusted based on sequential conditional probabilities at…" at bounding box center [545, 433] width 465 height 47
click at [313, 407] on input "d. Opportunity costs are adjusted based on sequential conditional probabilities…" at bounding box center [313, 401] width 0 height 9
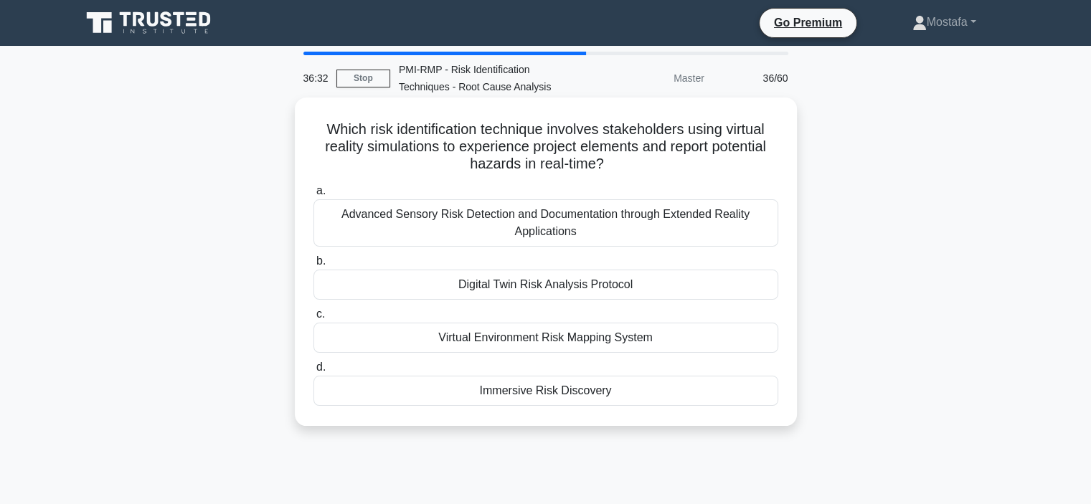
click at [737, 336] on div "Virtual Environment Risk Mapping System" at bounding box center [545, 338] width 465 height 30
click at [313, 319] on input "c. Virtual Environment Risk Mapping System" at bounding box center [313, 314] width 0 height 9
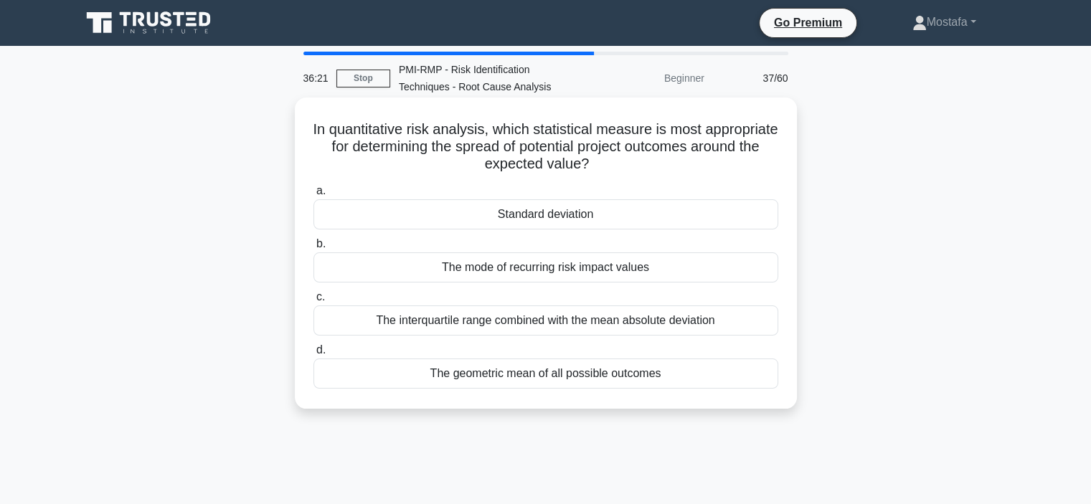
click at [742, 219] on div "Standard deviation" at bounding box center [545, 214] width 465 height 30
click at [313, 196] on input "a. Standard deviation" at bounding box center [313, 190] width 0 height 9
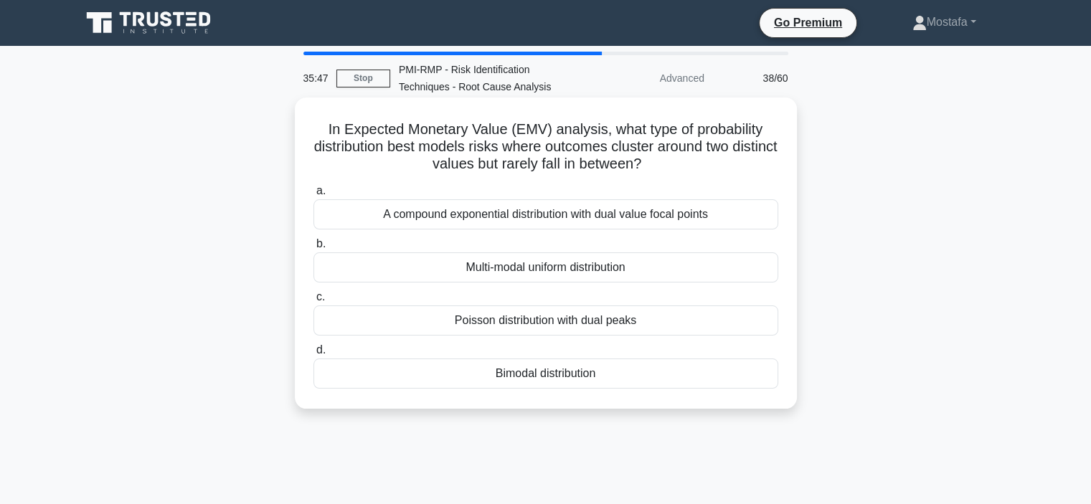
click at [729, 323] on div "Poisson distribution with dual peaks" at bounding box center [545, 321] width 465 height 30
click at [313, 302] on input "[PERSON_NAME] distribution with dual peaks" at bounding box center [313, 297] width 0 height 9
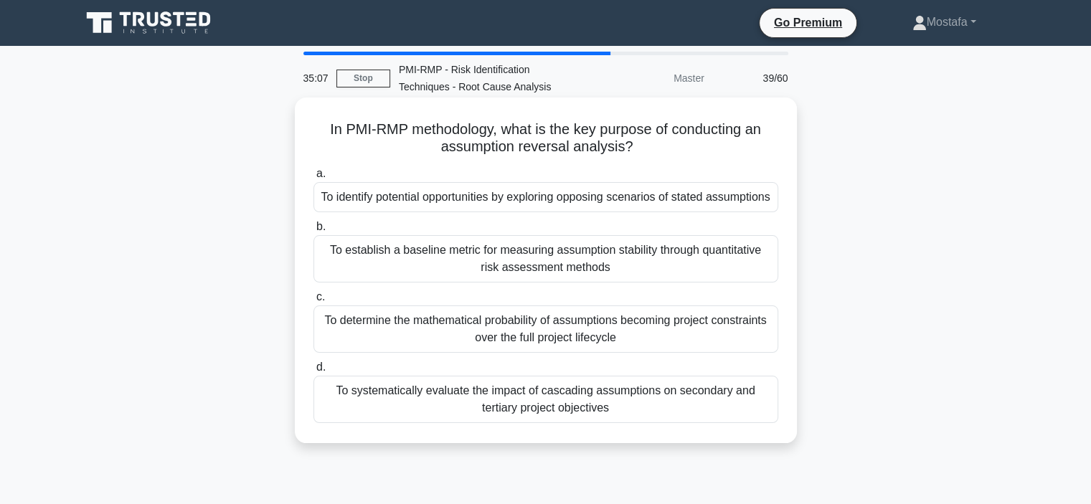
click at [752, 209] on div "To identify potential opportunities by exploring opposing scenarios of stated a…" at bounding box center [545, 197] width 465 height 30
click at [313, 179] on input "a. To identify potential opportunities by exploring opposing scenarios of state…" at bounding box center [313, 173] width 0 height 9
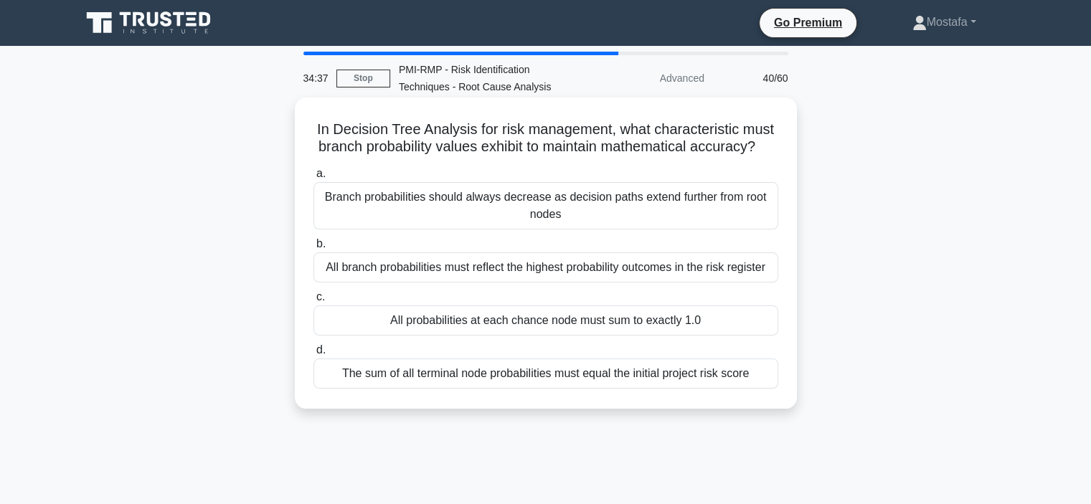
click at [749, 335] on div "All probabilities at each chance node must sum to exactly 1.0" at bounding box center [545, 321] width 465 height 30
click at [313, 302] on input "c. All probabilities at each chance node must sum to exactly 1.0" at bounding box center [313, 297] width 0 height 9
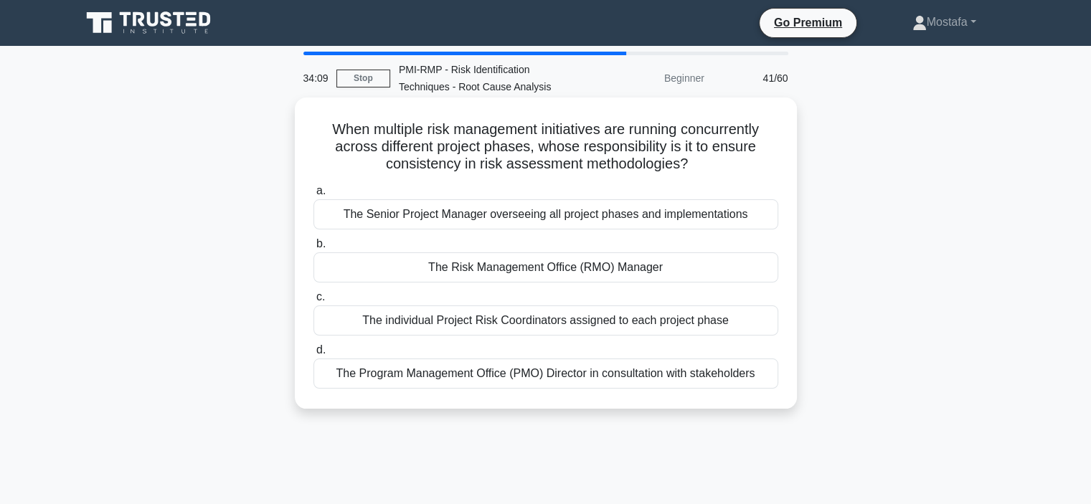
click at [696, 269] on div "The Risk Management Office (RMO) Manager" at bounding box center [545, 267] width 465 height 30
click at [313, 249] on input "b. The Risk Management Office (RMO) Manager" at bounding box center [313, 244] width 0 height 9
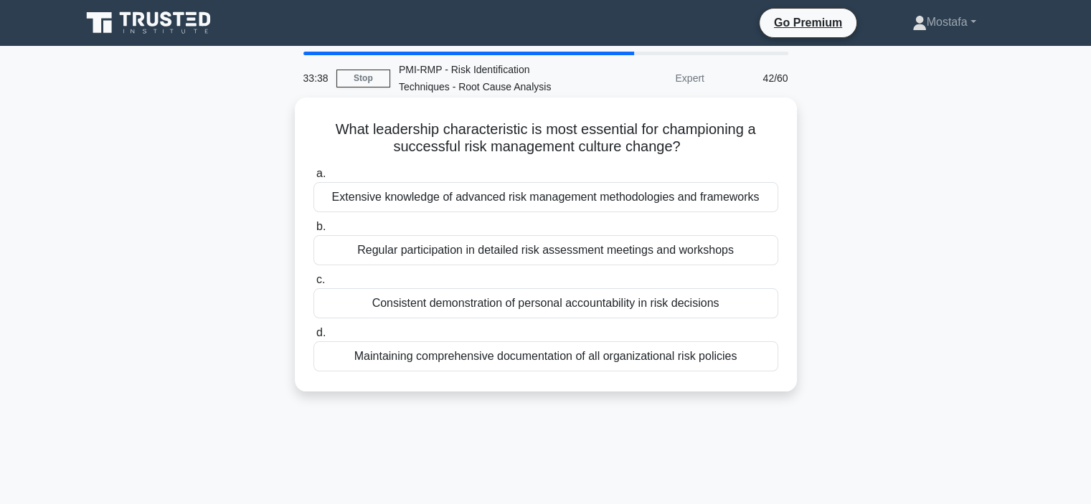
click at [755, 301] on div "Consistent demonstration of personal accountability in risk decisions" at bounding box center [545, 303] width 465 height 30
click at [313, 285] on input "c. Consistent demonstration of personal accountability in risk decisions" at bounding box center [313, 279] width 0 height 9
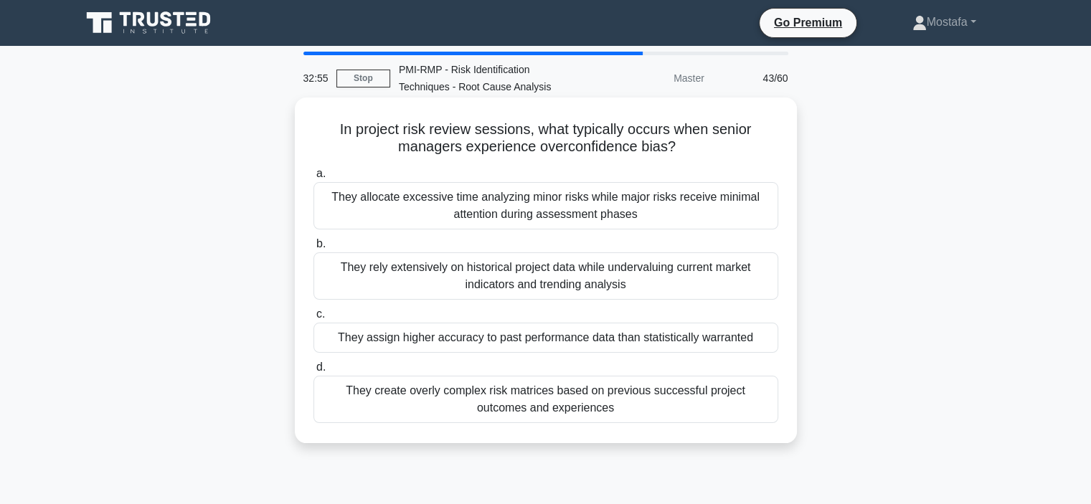
click at [764, 341] on div "They assign higher accuracy to past performance data than statistically warrant…" at bounding box center [545, 338] width 465 height 30
click at [313, 319] on input "c. They assign higher accuracy to past performance data than statistically warr…" at bounding box center [313, 314] width 0 height 9
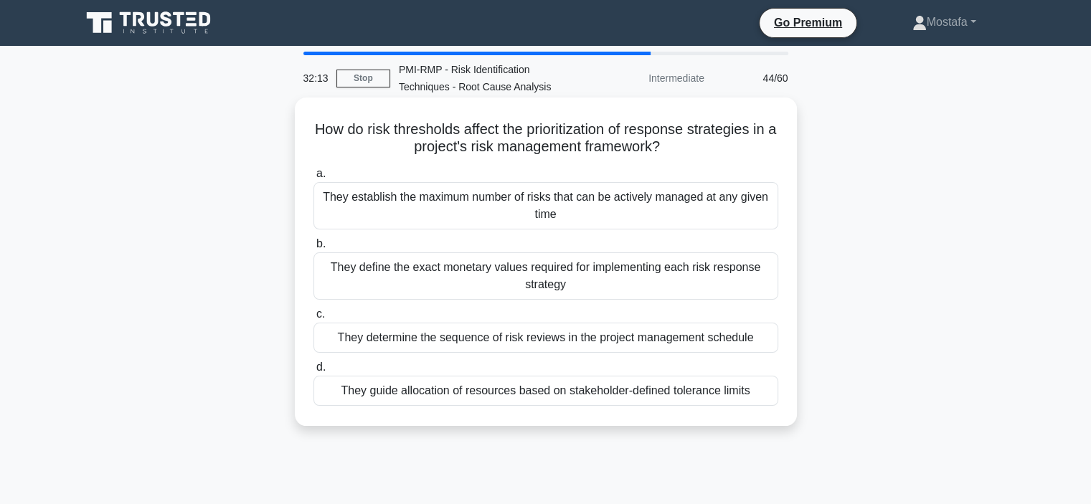
click at [763, 391] on div "They guide allocation of resources based on stakeholder-defined tolerance limits" at bounding box center [545, 391] width 465 height 30
click at [313, 372] on input "d. They guide allocation of resources based on stakeholder-defined tolerance li…" at bounding box center [313, 367] width 0 height 9
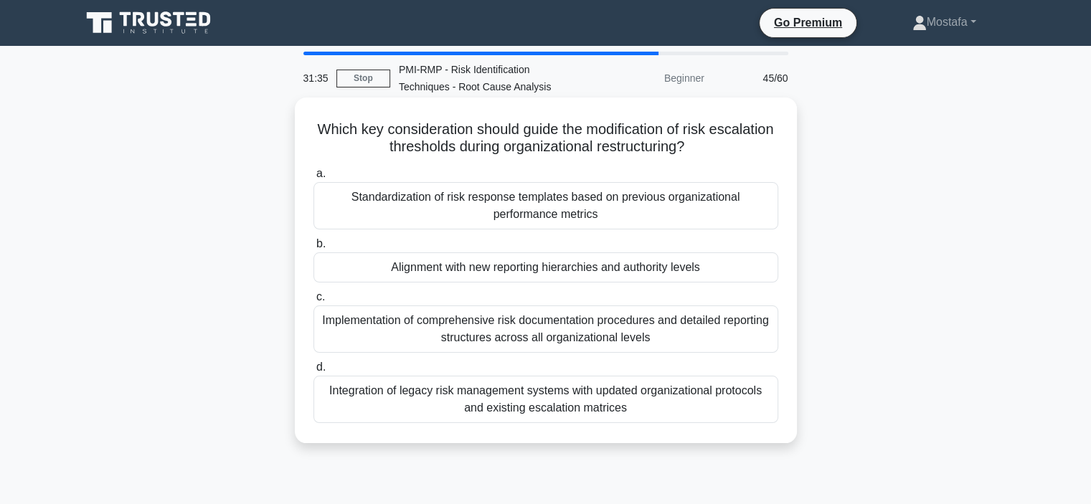
click at [752, 412] on div "Integration of legacy risk management systems with updated organizational proto…" at bounding box center [545, 399] width 465 height 47
click at [313, 372] on input "d. Integration of legacy risk management systems with updated organizational pr…" at bounding box center [313, 367] width 0 height 9
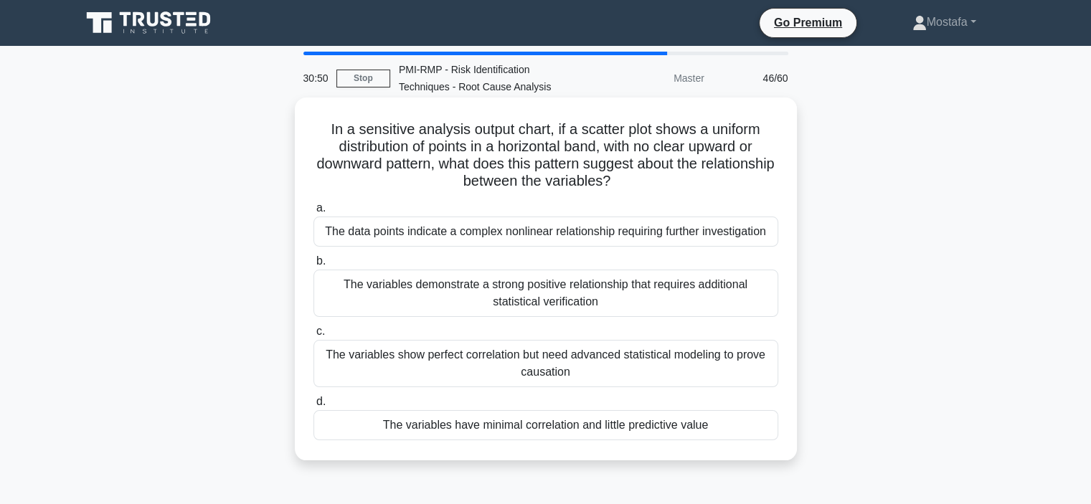
click at [756, 434] on div "The variables have minimal correlation and little predictive value" at bounding box center [545, 425] width 465 height 30
click at [313, 407] on input "d. The variables have minimal correlation and little predictive value" at bounding box center [313, 401] width 0 height 9
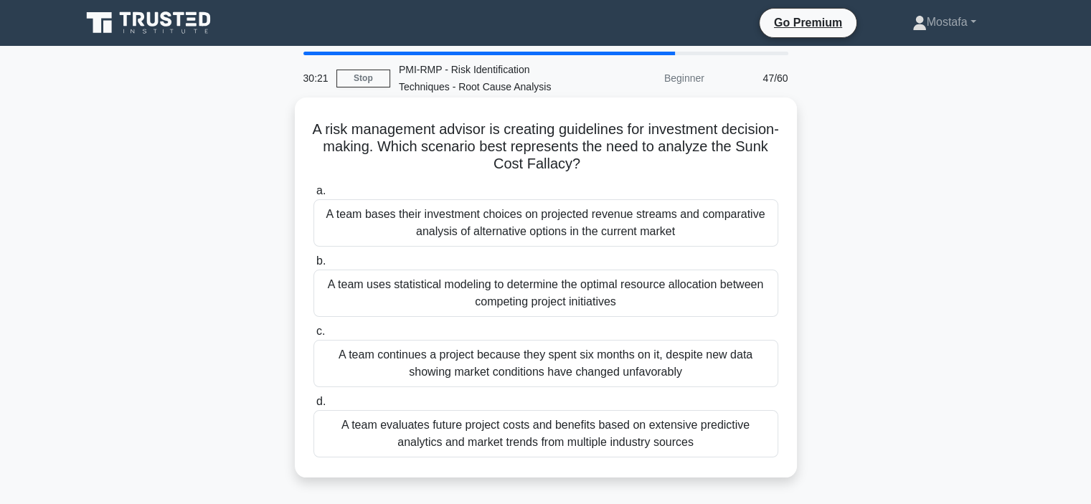
click at [743, 372] on div "A team continues a project because they spent six months on it, despite new dat…" at bounding box center [545, 363] width 465 height 47
click at [313, 336] on input "c. A team continues a project because they spent six months on it, despite new …" at bounding box center [313, 331] width 0 height 9
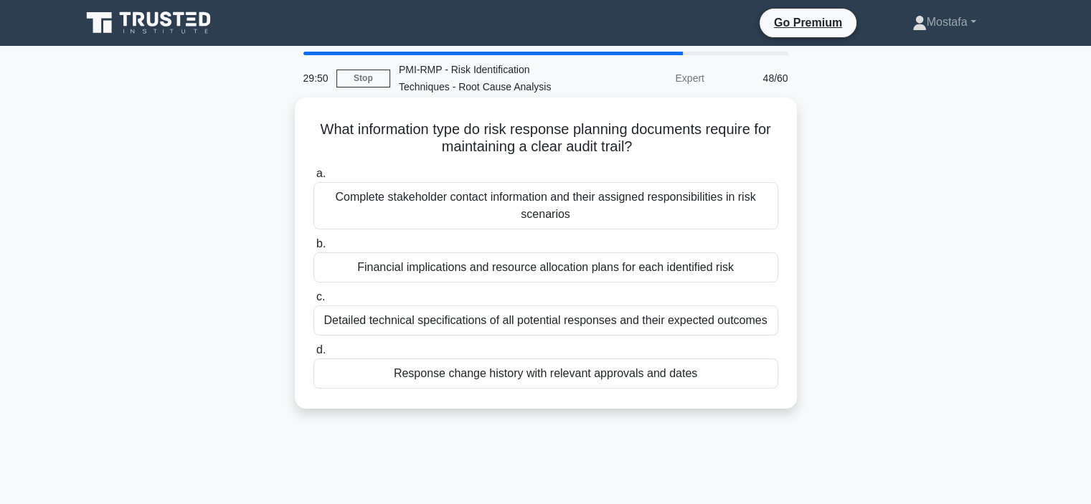
click at [752, 272] on div "Financial implications and resource allocation plans for each identified risk" at bounding box center [545, 267] width 465 height 30
click at [313, 249] on input "b. Financial implications and resource allocation plans for each identified risk" at bounding box center [313, 244] width 0 height 9
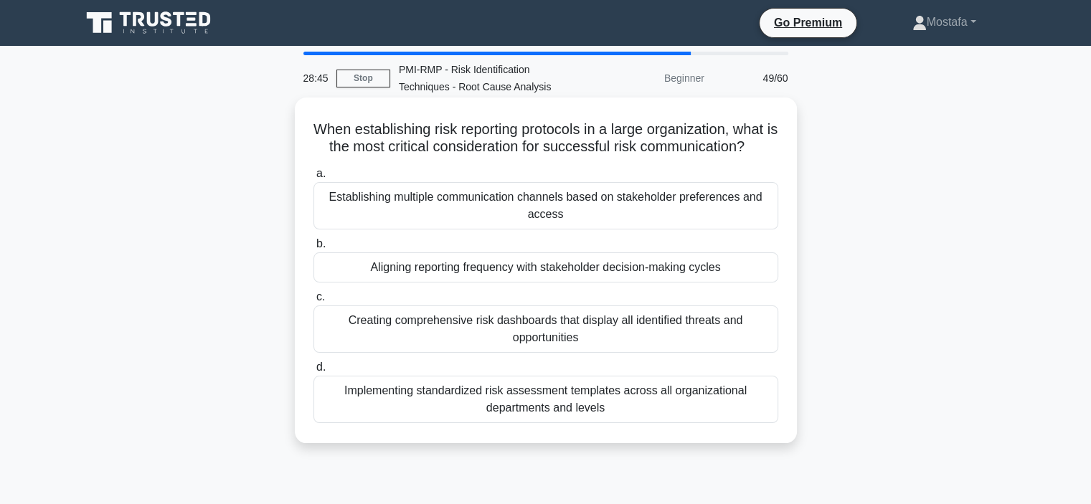
click at [760, 273] on div "Aligning reporting frequency with stakeholder decision-making cycles" at bounding box center [545, 267] width 465 height 30
click at [313, 249] on input "b. Aligning reporting frequency with stakeholder decision-making cycles" at bounding box center [313, 244] width 0 height 9
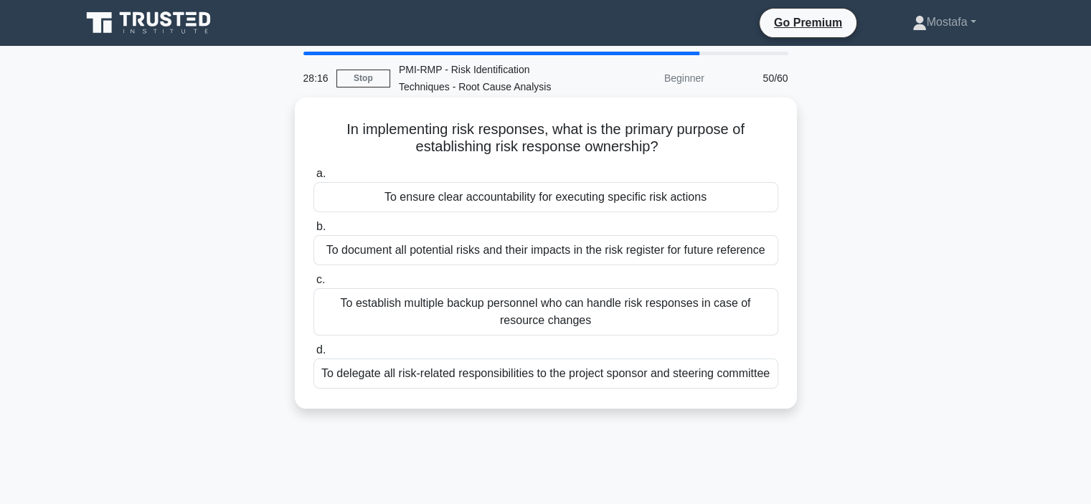
click at [755, 198] on div "To ensure clear accountability for executing specific risk actions" at bounding box center [545, 197] width 465 height 30
click at [313, 179] on input "a. To ensure clear accountability for executing specific risk actions" at bounding box center [313, 173] width 0 height 9
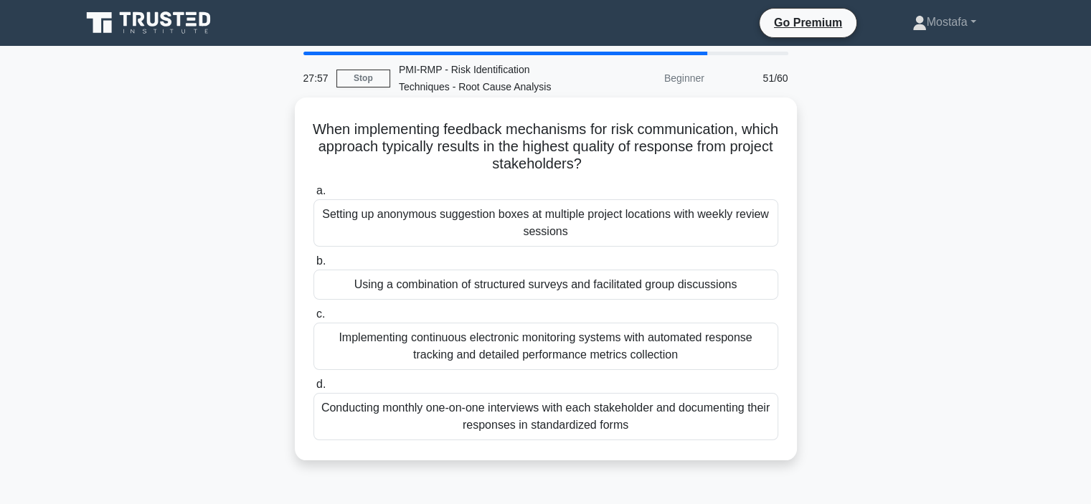
click at [766, 291] on div "Using a combination of structured surveys and facilitated group discussions" at bounding box center [545, 285] width 465 height 30
click at [313, 266] on input "b. Using a combination of structured surveys and facilitated group discussions" at bounding box center [313, 261] width 0 height 9
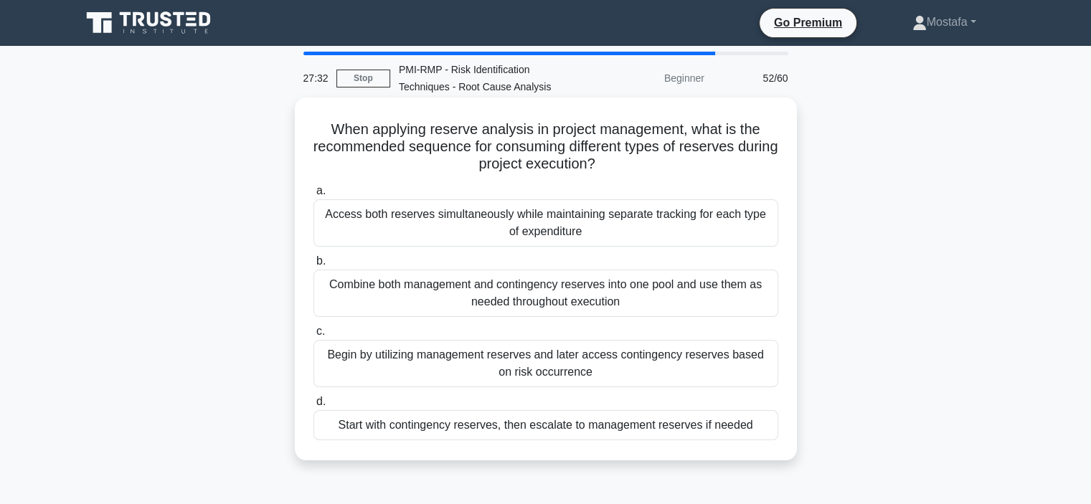
click at [764, 435] on div "Start with contingency reserves, then escalate to management reserves if needed" at bounding box center [545, 425] width 465 height 30
click at [313, 407] on input "d. Start with contingency reserves, then escalate to management reserves if nee…" at bounding box center [313, 401] width 0 height 9
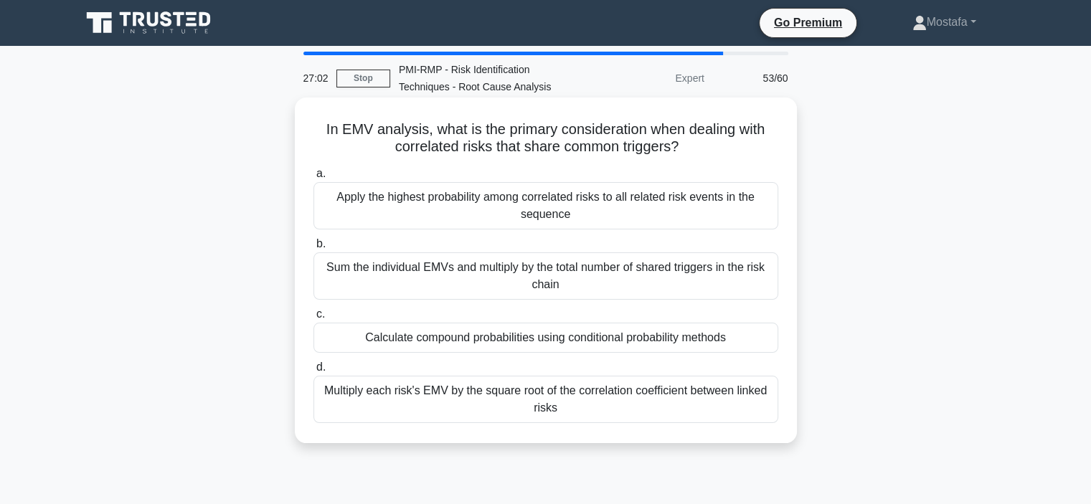
click at [752, 344] on div "Calculate compound probabilities using conditional probability methods" at bounding box center [545, 338] width 465 height 30
click at [313, 319] on input "c. Calculate compound probabilities using conditional probability methods" at bounding box center [313, 314] width 0 height 9
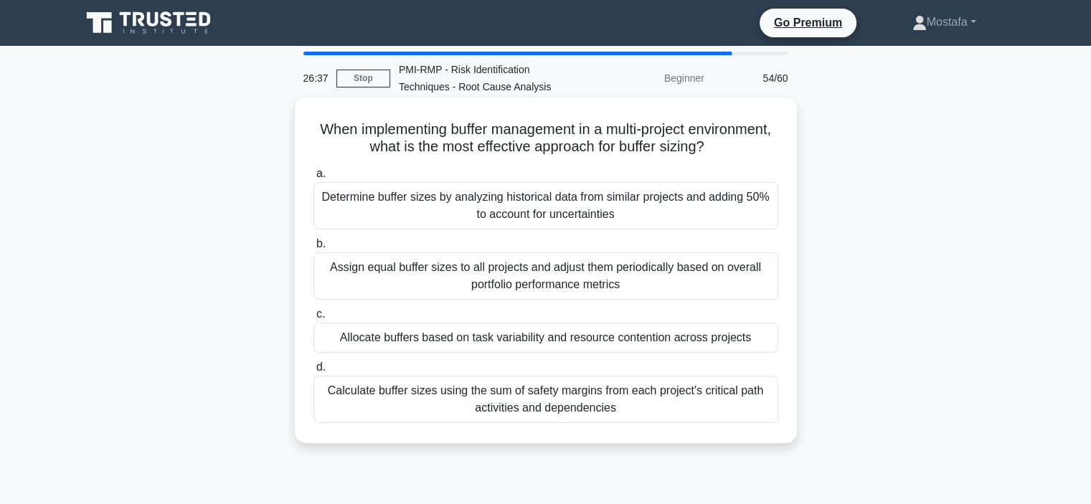
click at [760, 341] on div "Allocate buffers based on task variability and resource contention across proje…" at bounding box center [545, 338] width 465 height 30
click at [313, 319] on input "c. Allocate buffers based on task variability and resource contention across pr…" at bounding box center [313, 314] width 0 height 9
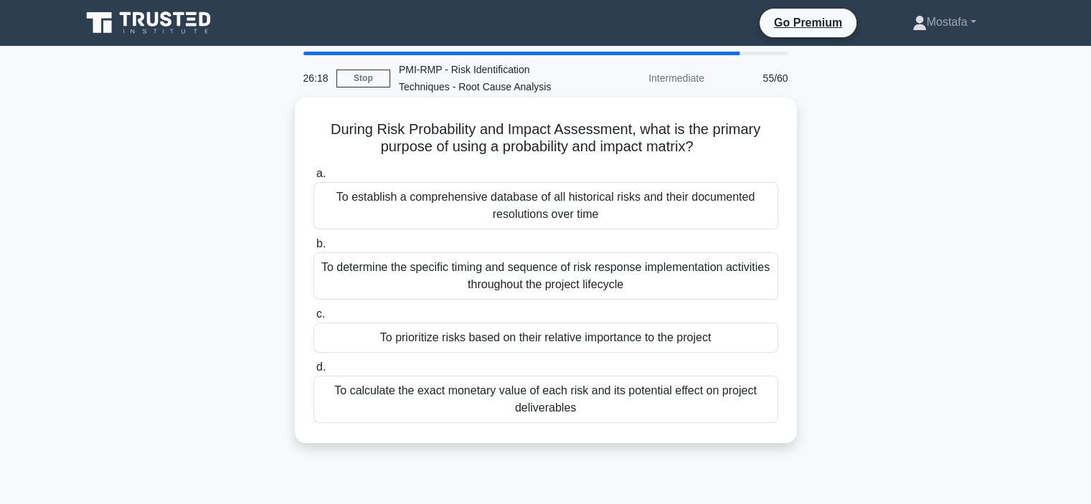
click at [731, 341] on div "To prioritize risks based on their relative importance to the project" at bounding box center [545, 338] width 465 height 30
click at [313, 319] on input "c. To prioritize risks based on their relative importance to the project" at bounding box center [313, 314] width 0 height 9
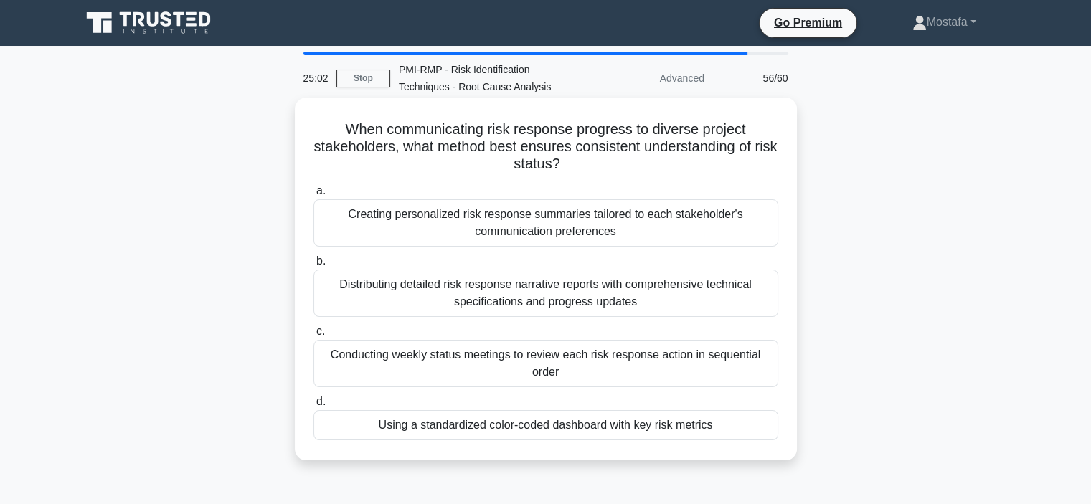
click at [757, 432] on div "Using a standardized color-coded dashboard with key risk metrics" at bounding box center [545, 425] width 465 height 30
click at [313, 407] on input "d. Using a standardized color-coded dashboard with key risk metrics" at bounding box center [313, 401] width 0 height 9
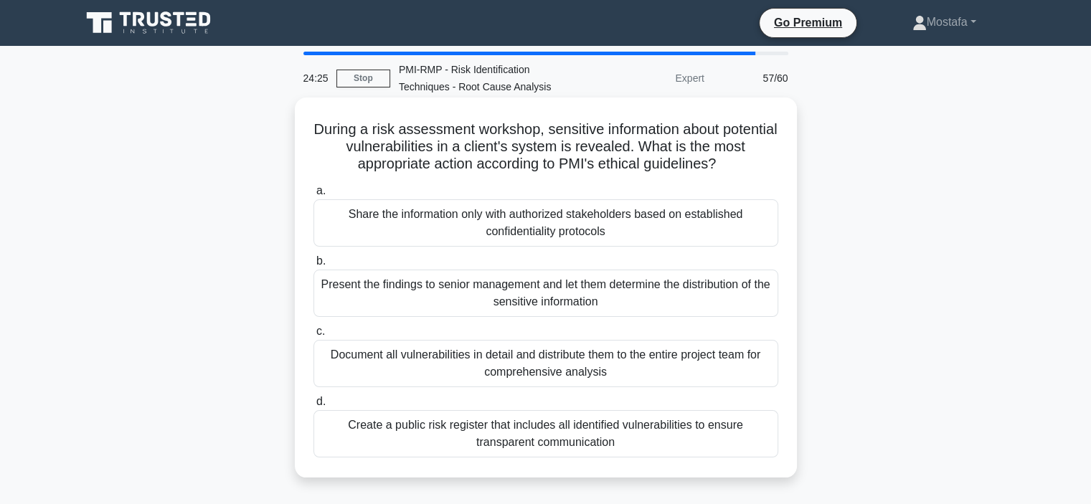
click at [746, 232] on div "Share the information only with authorized stakeholders based on established co…" at bounding box center [545, 222] width 465 height 47
click at [313, 196] on input "a. Share the information only with authorized stakeholders based on established…" at bounding box center [313, 190] width 0 height 9
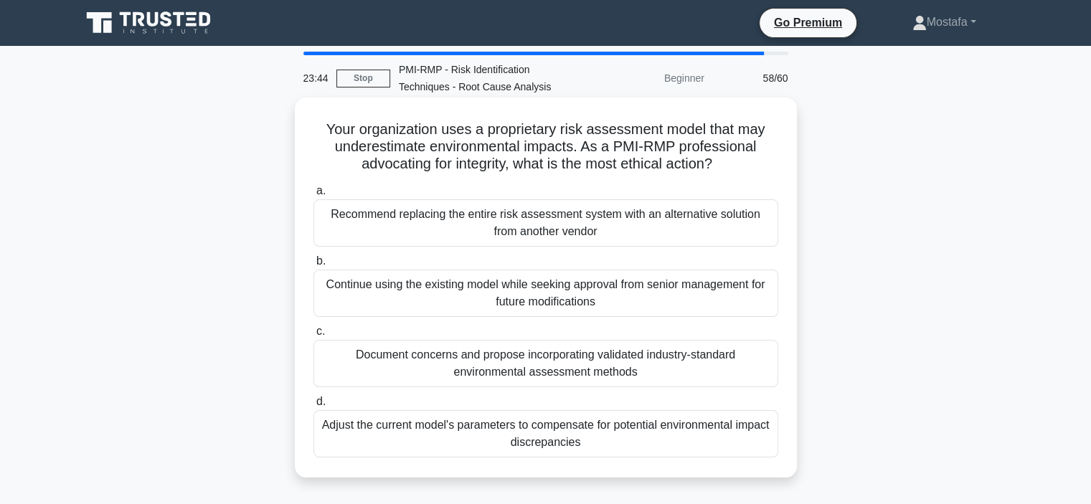
click at [746, 374] on div "Document concerns and propose incorporating validated industry-standard environ…" at bounding box center [545, 363] width 465 height 47
click at [313, 336] on input "c. Document concerns and propose incorporating validated industry-standard envi…" at bounding box center [313, 331] width 0 height 9
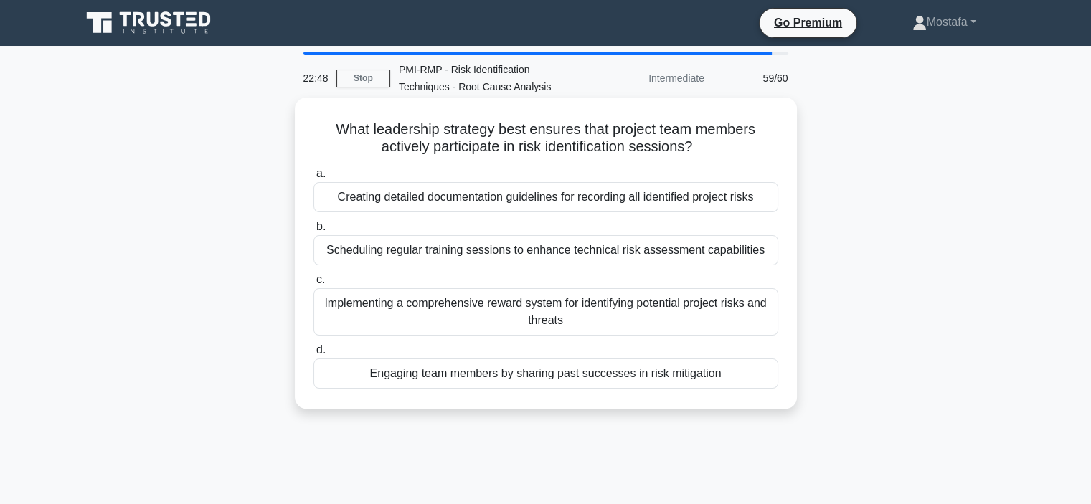
click at [766, 373] on div "Engaging team members by sharing past successes in risk mitigation" at bounding box center [545, 374] width 465 height 30
click at [313, 355] on input "d. Engaging team members by sharing past successes in risk mitigation" at bounding box center [313, 350] width 0 height 9
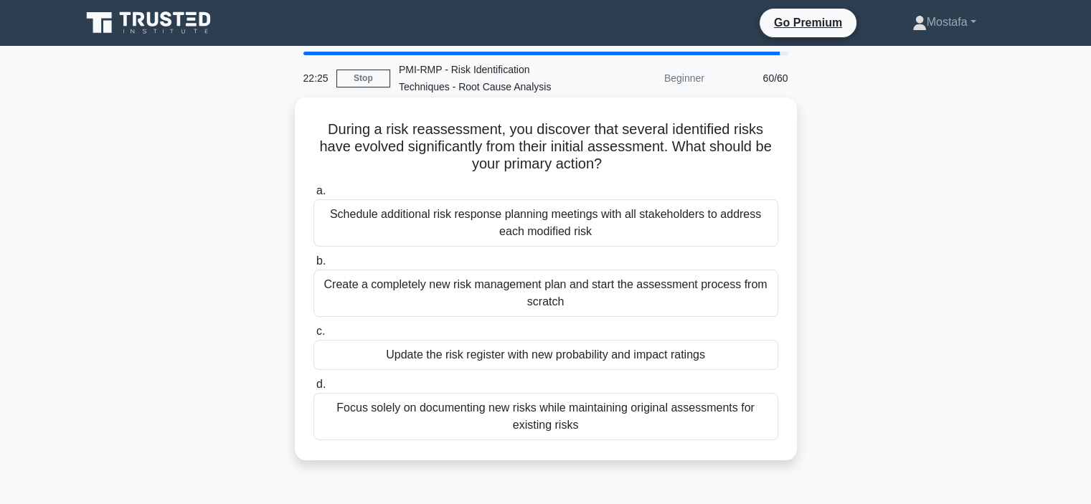
click at [758, 351] on div "Update the risk register with new probability and impact ratings" at bounding box center [545, 355] width 465 height 30
click at [313, 336] on input "c. Update the risk register with new probability and impact ratings" at bounding box center [313, 331] width 0 height 9
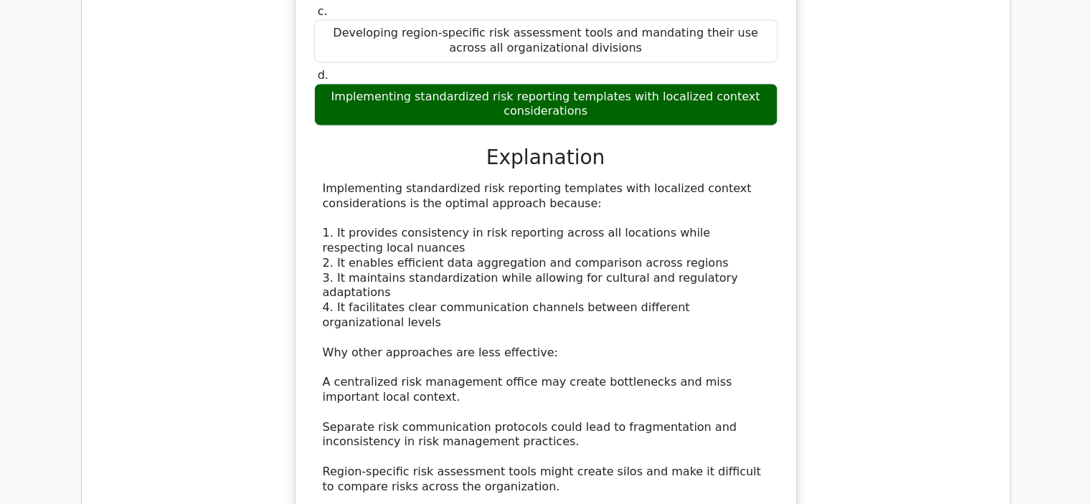
scroll to position [2582, 0]
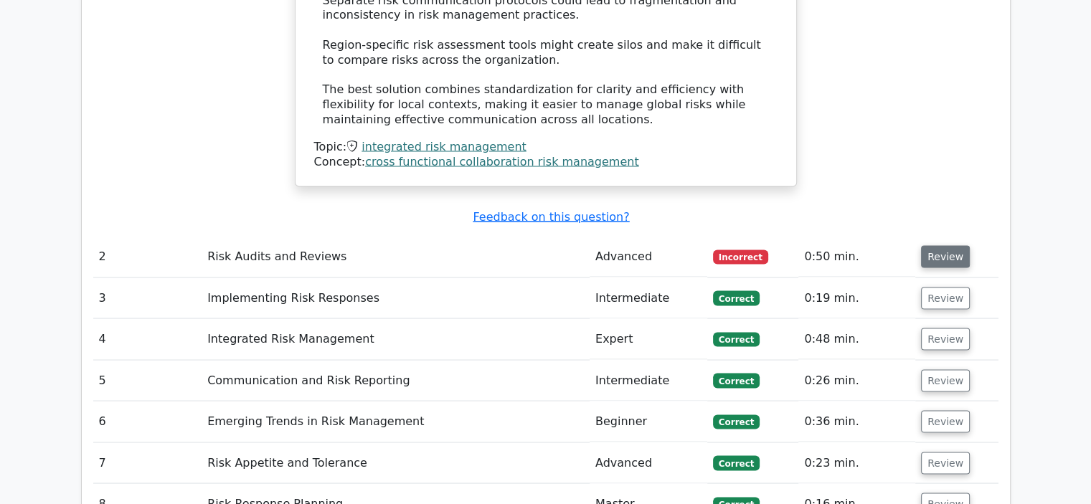
click at [935, 245] on button "Review" at bounding box center [945, 256] width 49 height 22
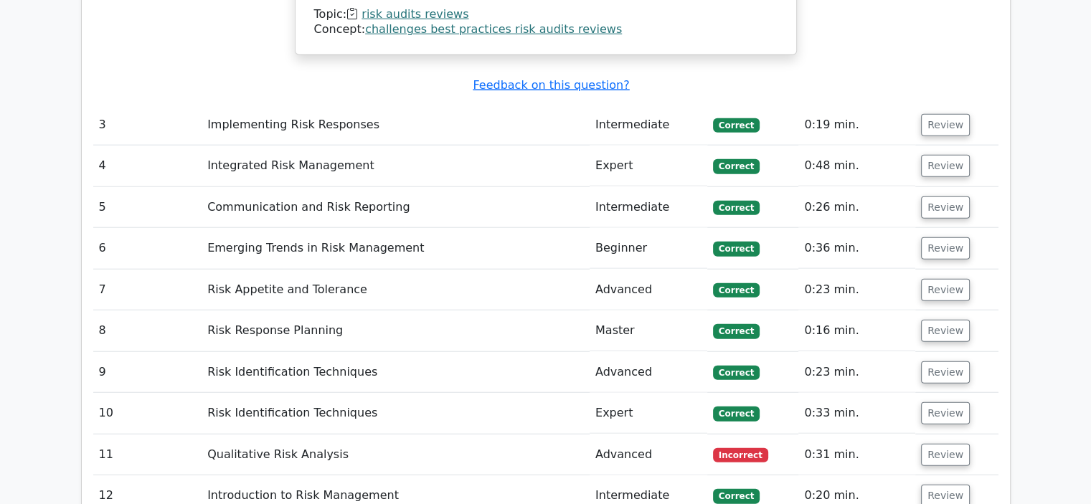
scroll to position [3658, 0]
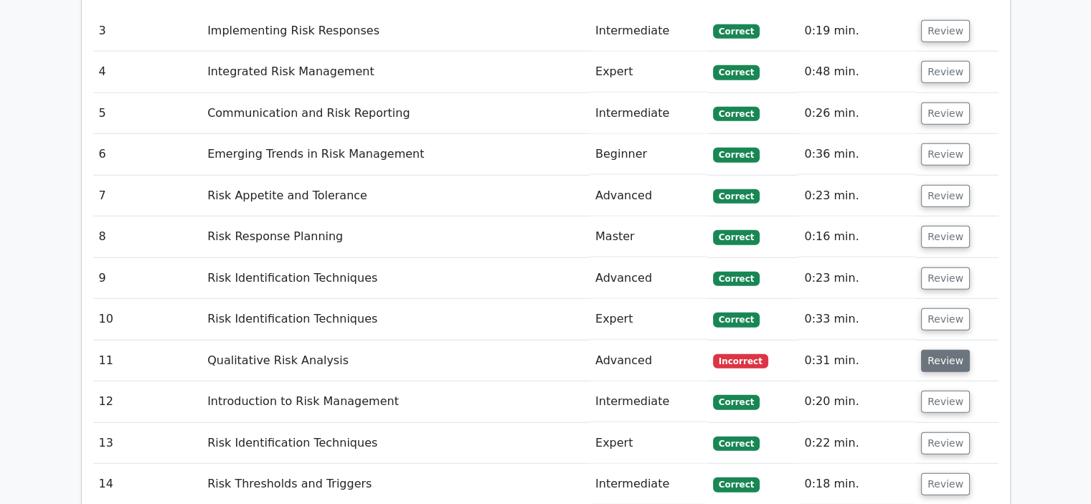
click at [933, 350] on button "Review" at bounding box center [945, 361] width 49 height 22
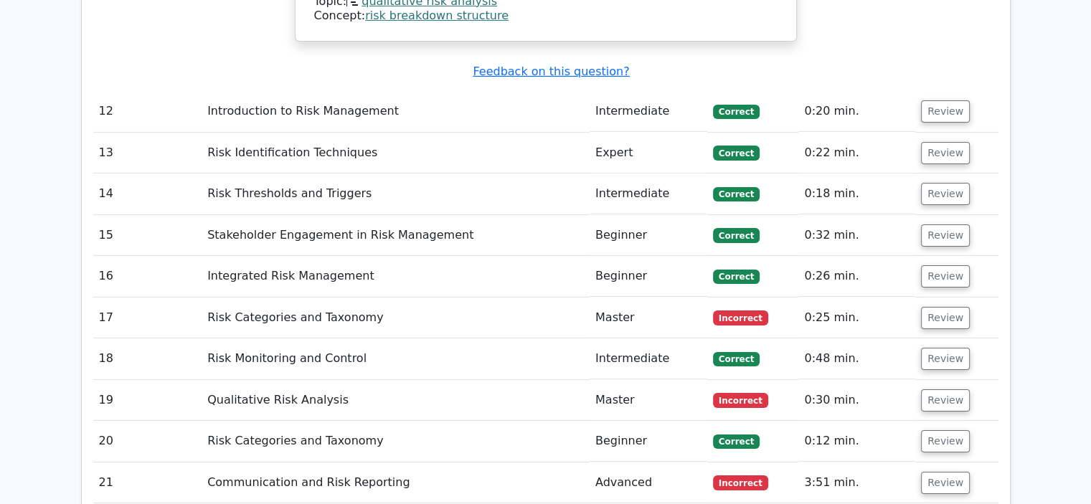
scroll to position [4805, 0]
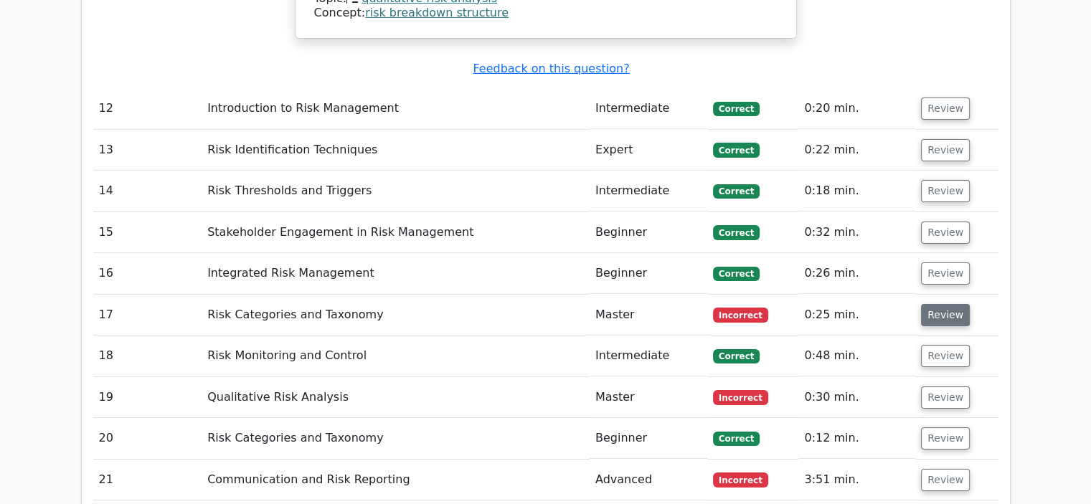
click at [932, 304] on button "Review" at bounding box center [945, 315] width 49 height 22
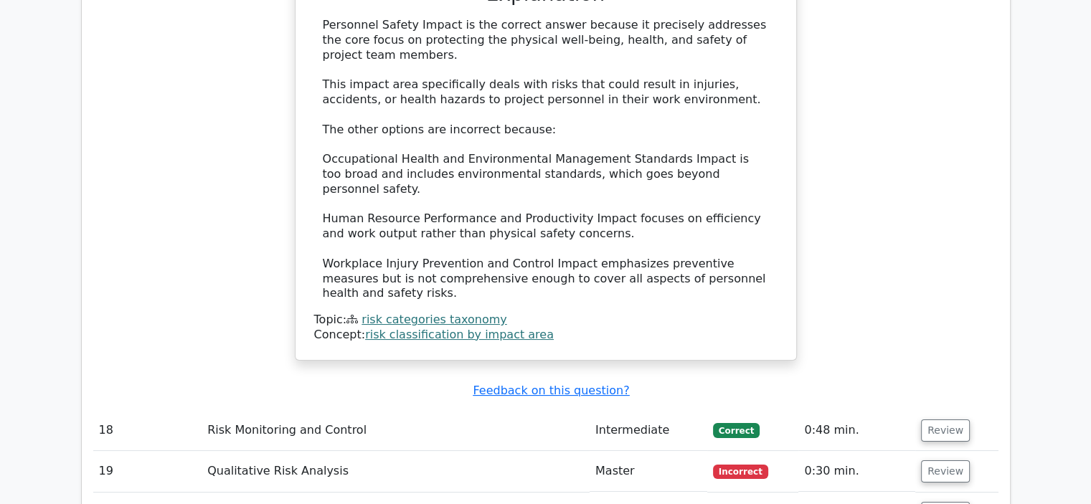
scroll to position [5523, 0]
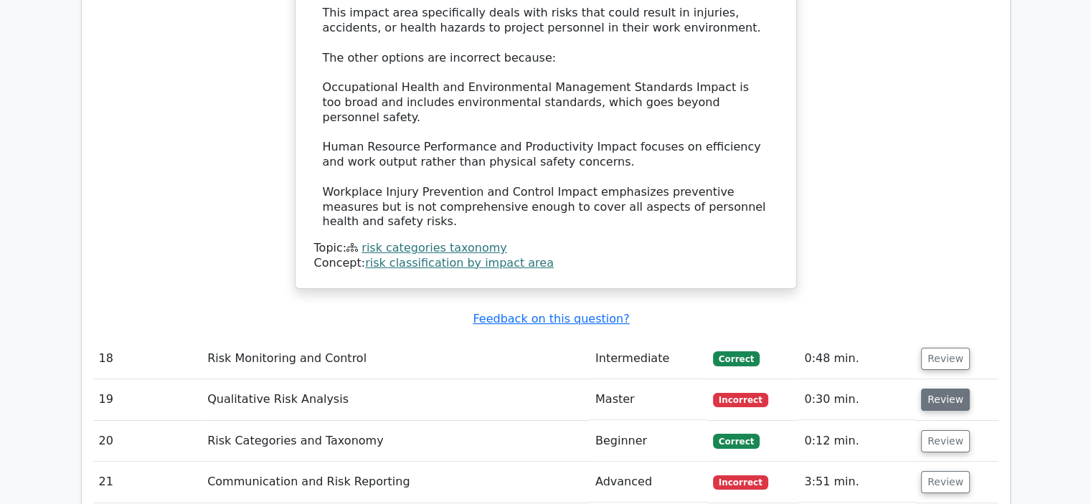
click at [936, 389] on button "Review" at bounding box center [945, 400] width 49 height 22
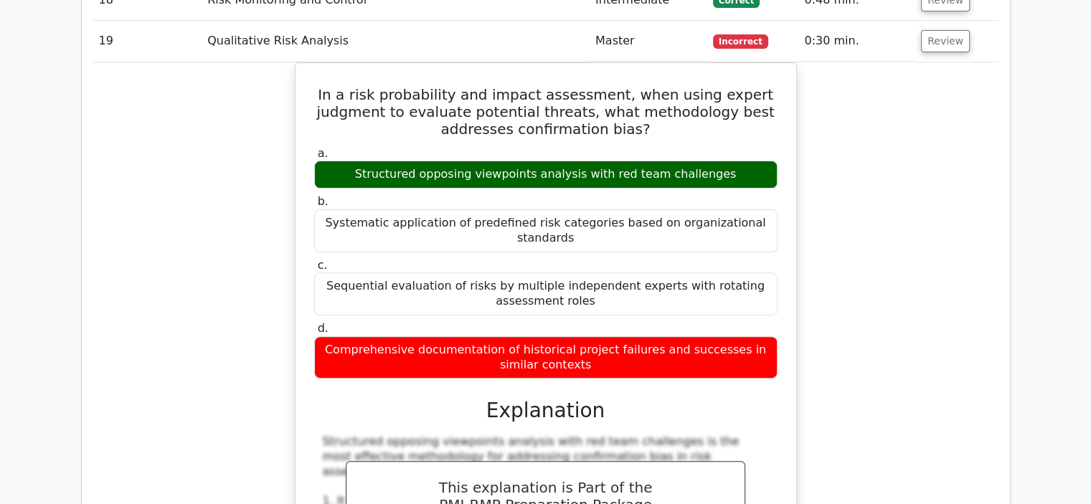
scroll to position [6240, 0]
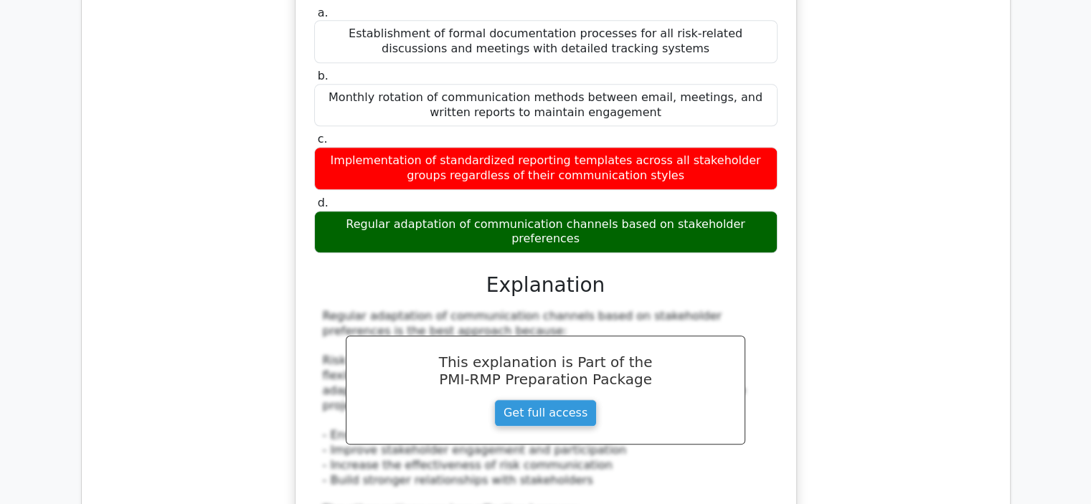
scroll to position [7101, 0]
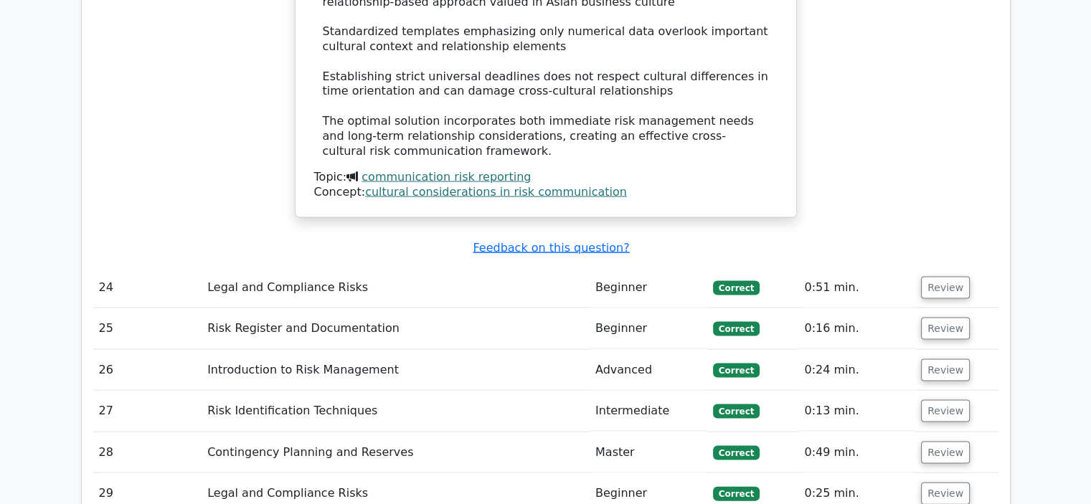
scroll to position [8392, 0]
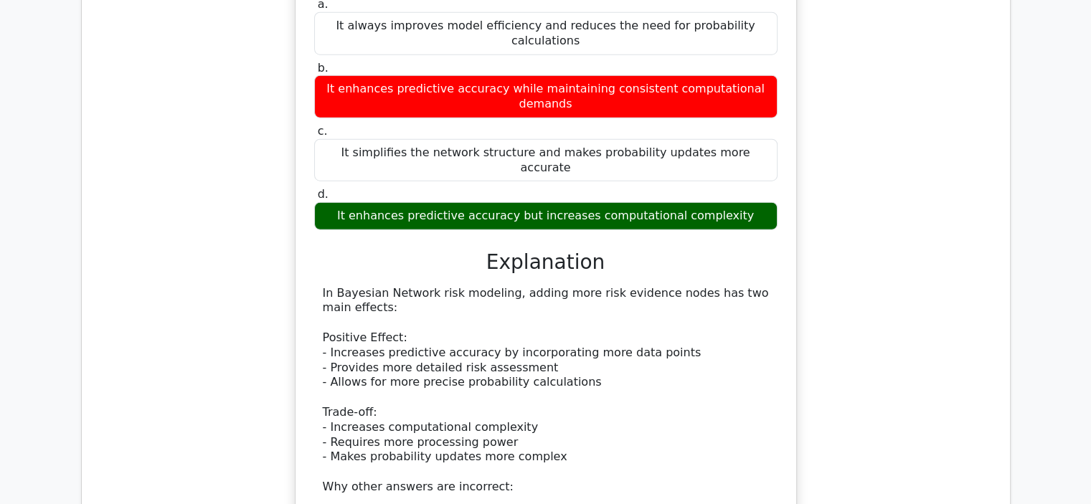
scroll to position [9324, 0]
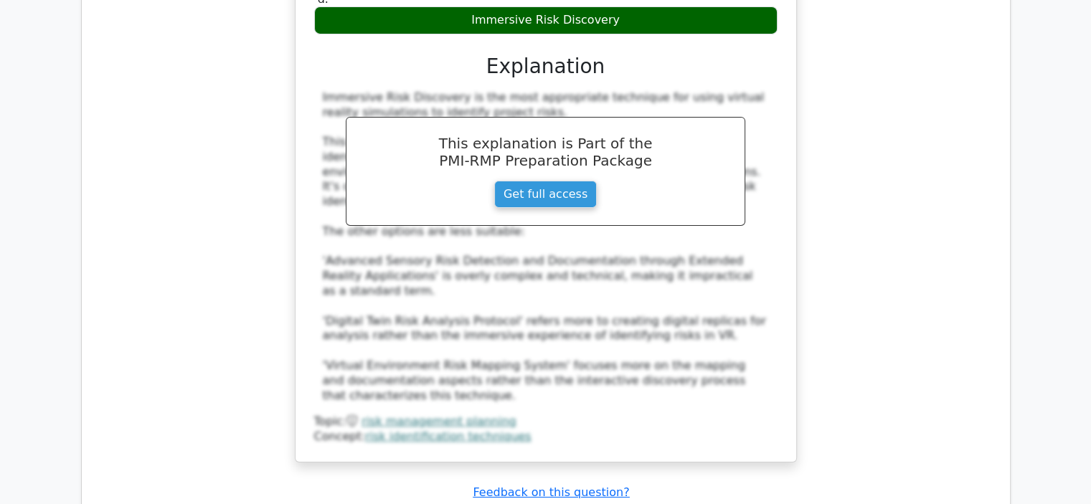
scroll to position [10256, 0]
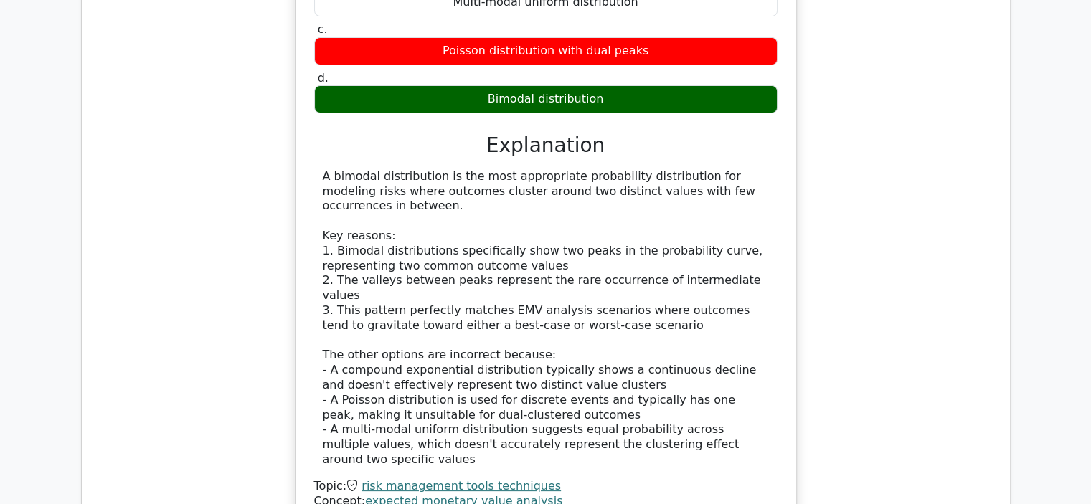
scroll to position [11189, 0]
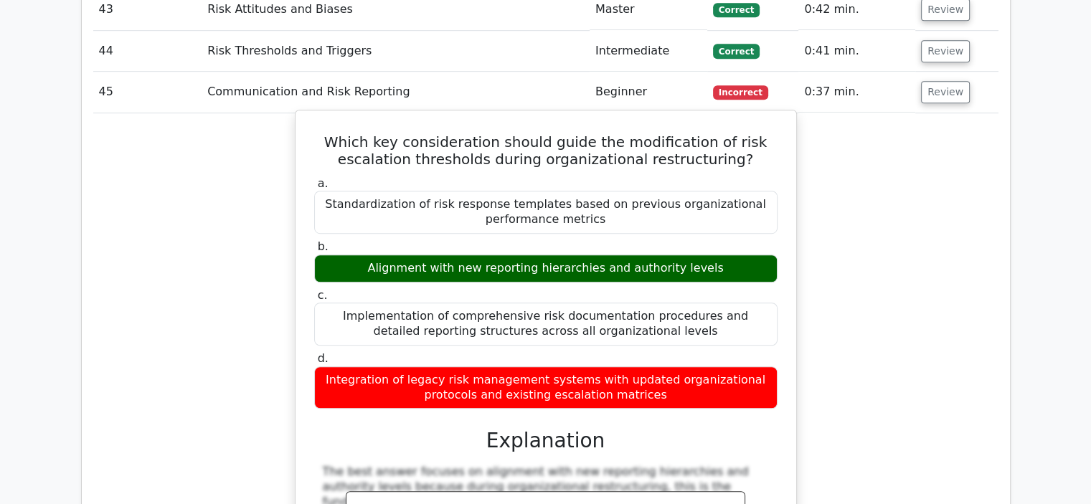
scroll to position [11978, 0]
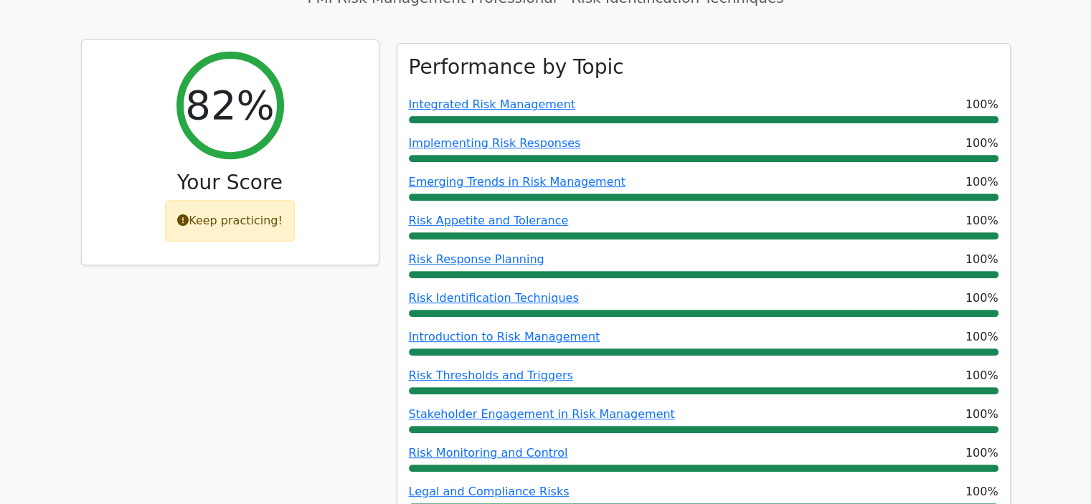
scroll to position [646, 0]
